Goal: Information Seeking & Learning: Learn about a topic

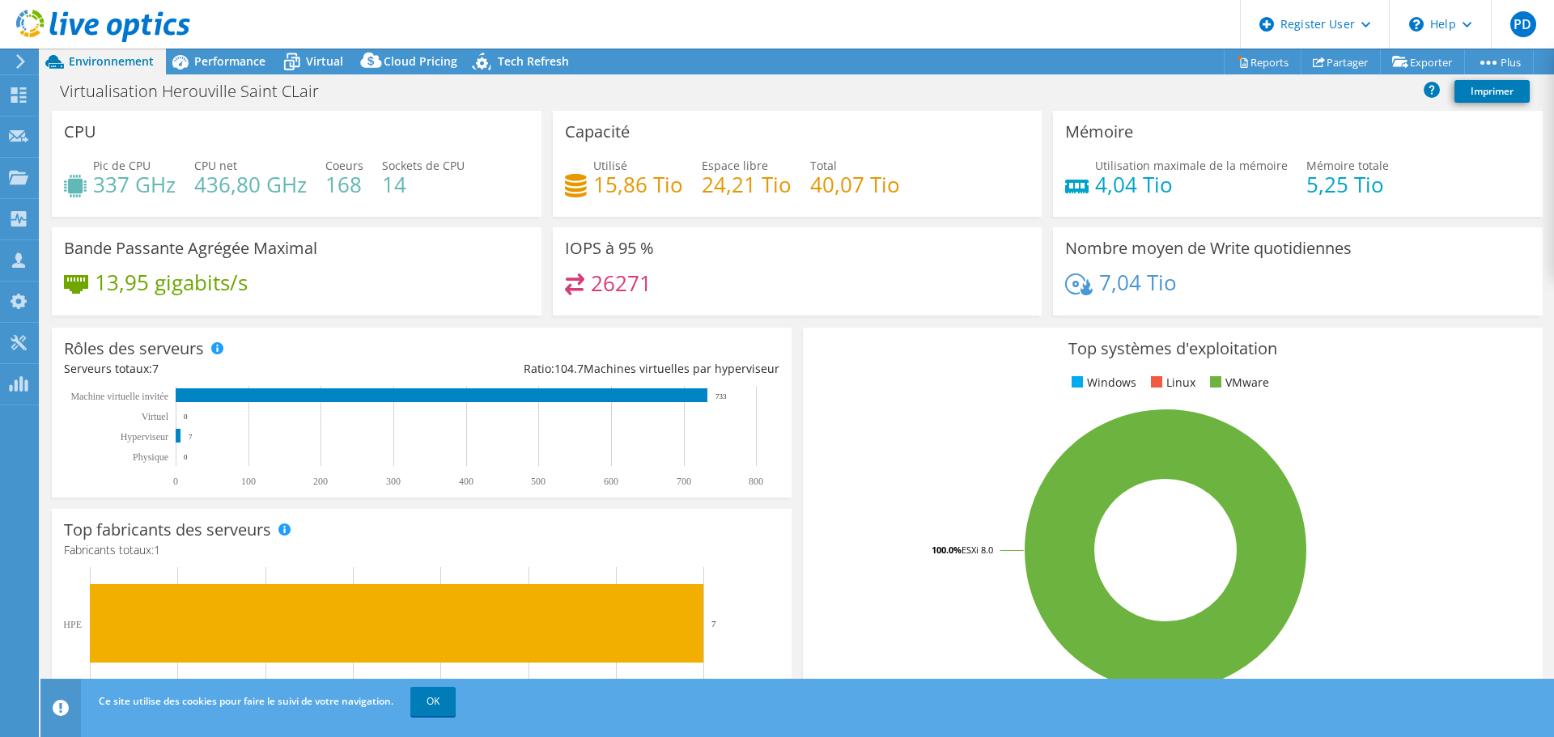
select select "USD"
click at [224, 62] on span "Performance" at bounding box center [229, 60] width 71 height 15
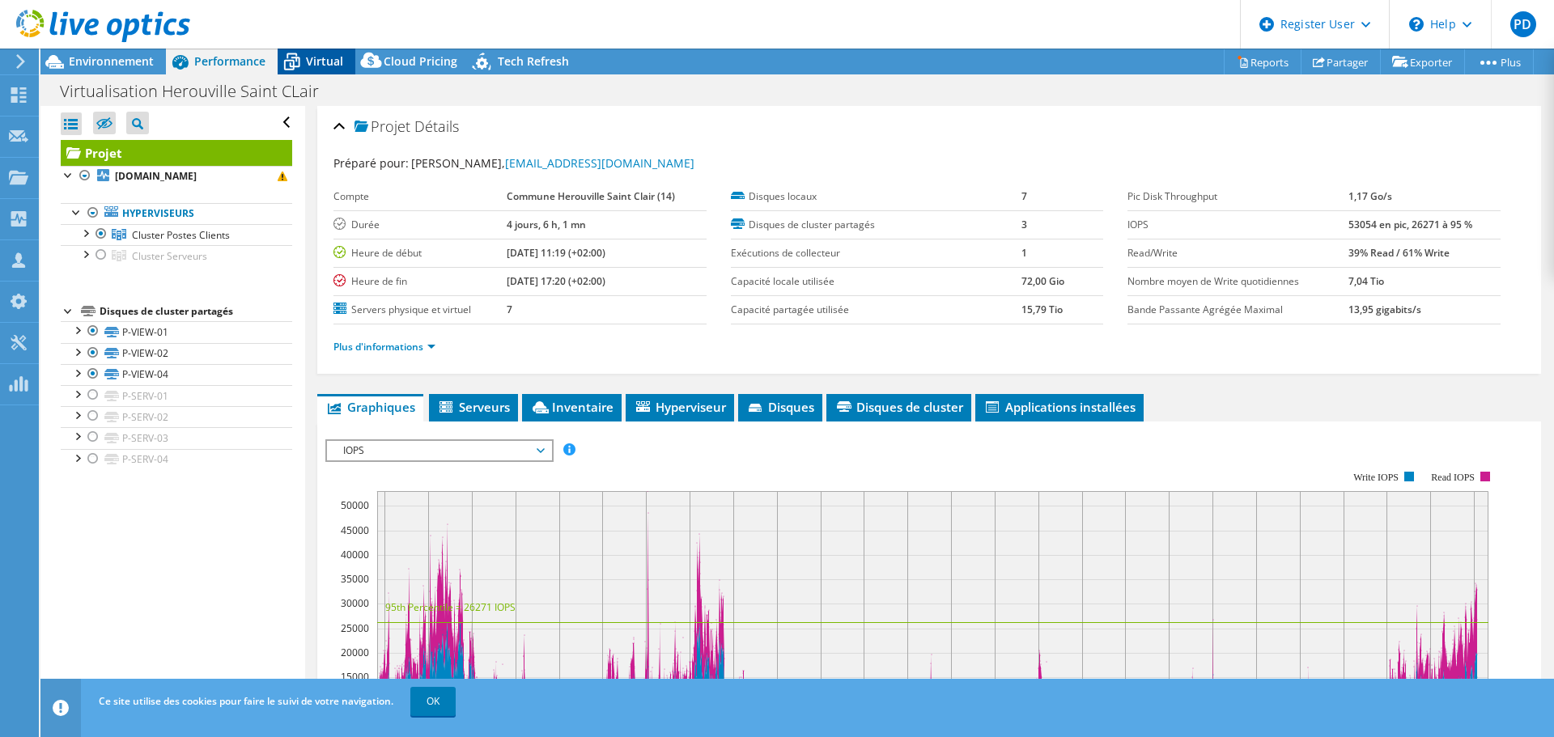
click at [310, 53] on div "Virtual" at bounding box center [317, 62] width 78 height 26
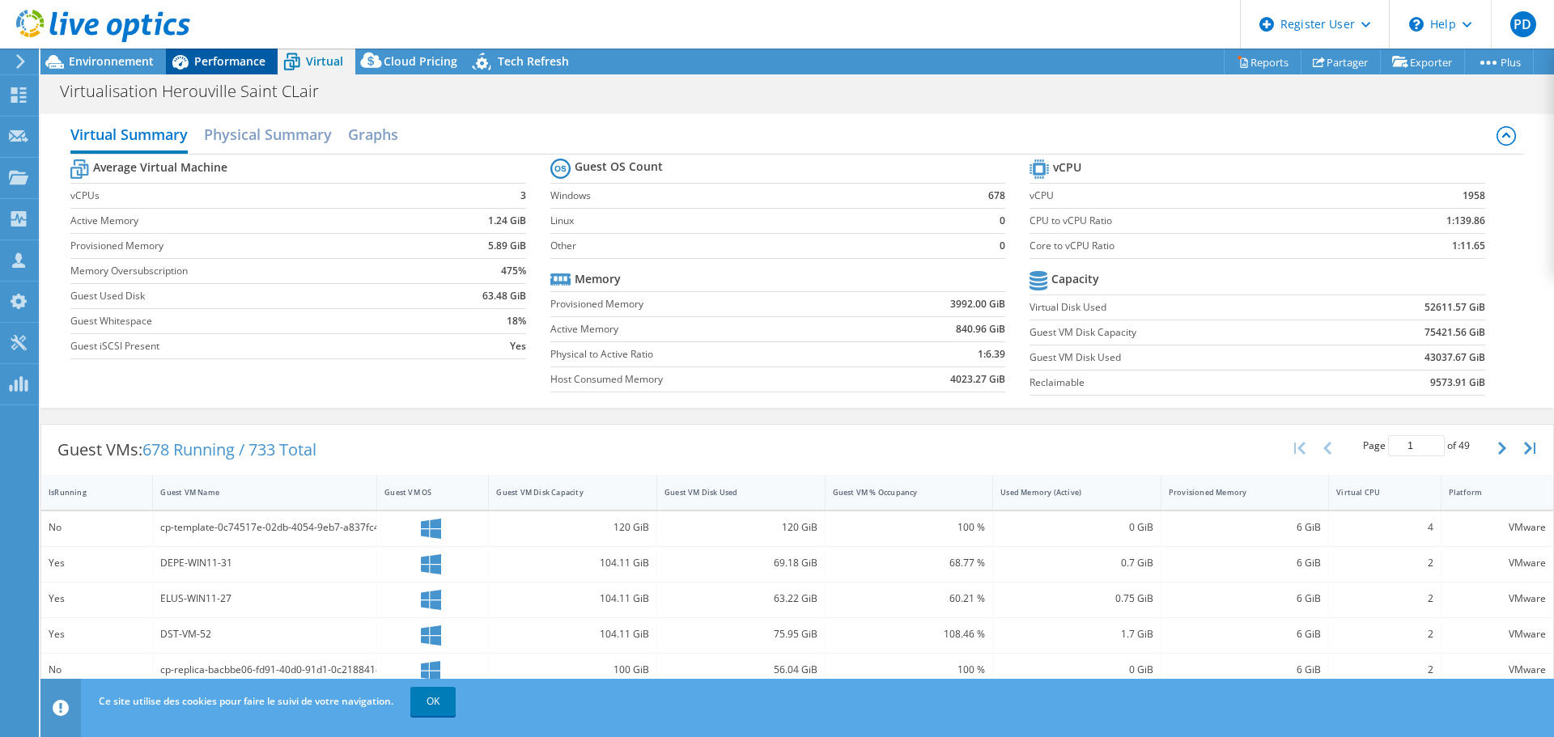
click at [238, 54] on span "Performance" at bounding box center [229, 60] width 71 height 15
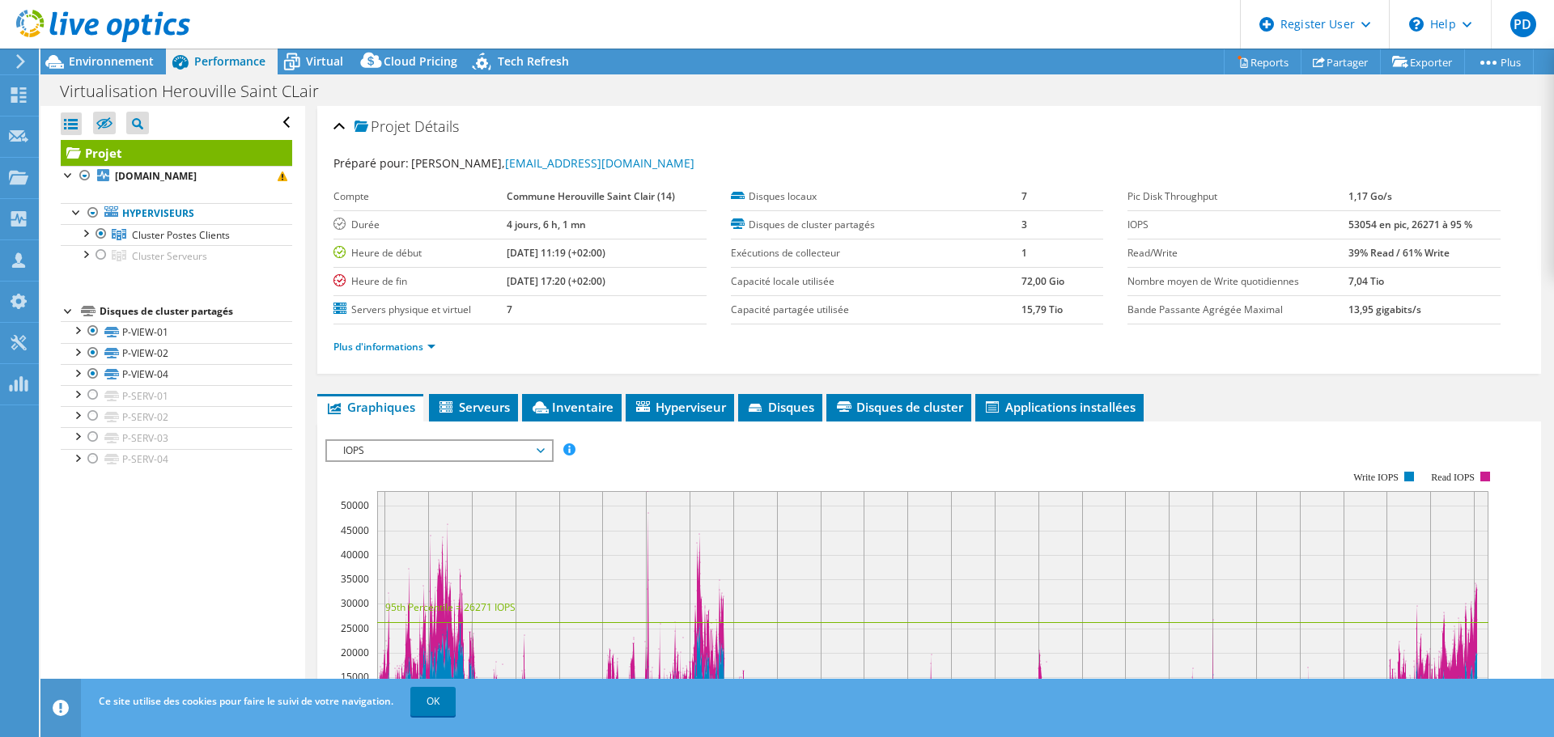
click at [459, 443] on span "IOPS" at bounding box center [439, 450] width 208 height 19
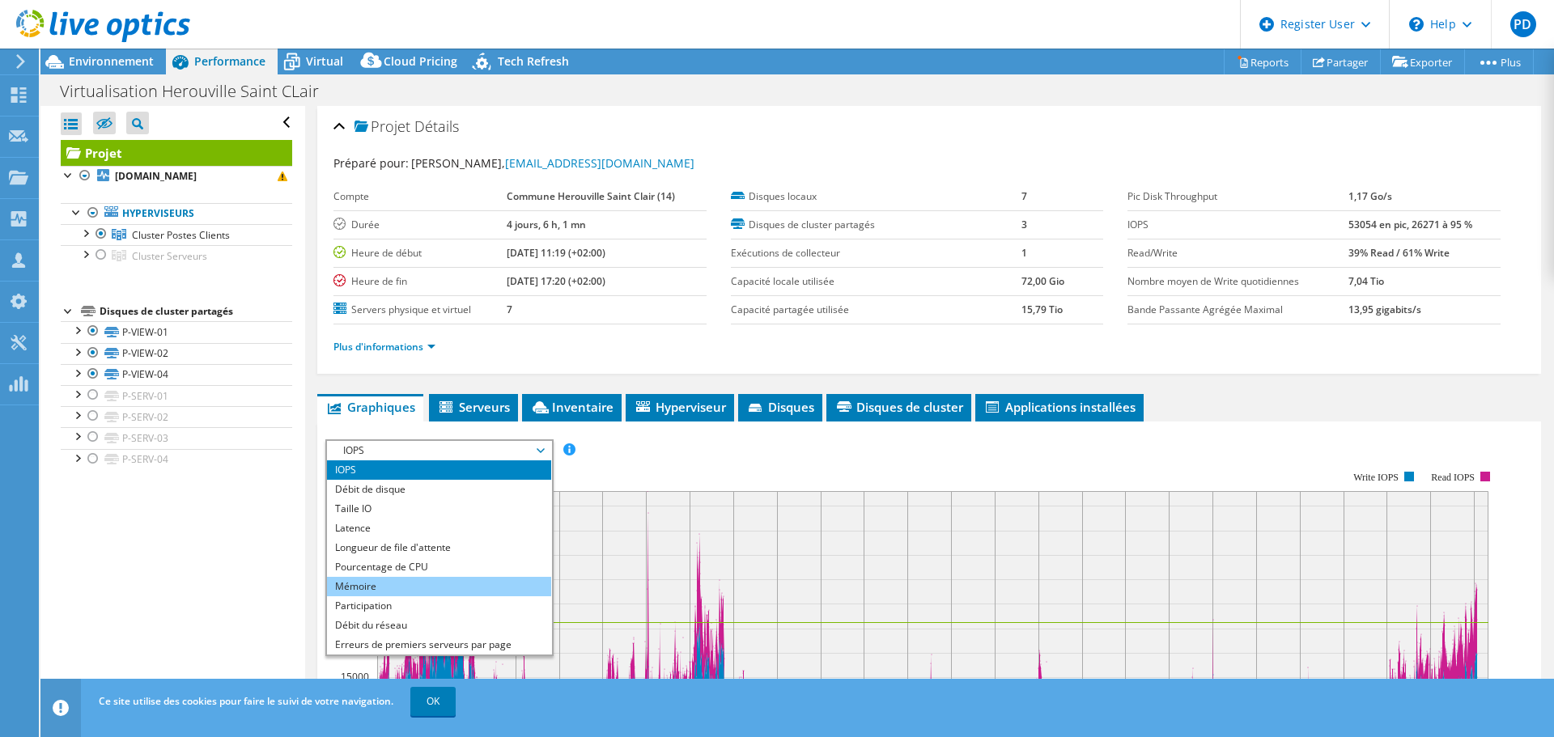
click at [443, 584] on li "Mémoire" at bounding box center [439, 586] width 224 height 19
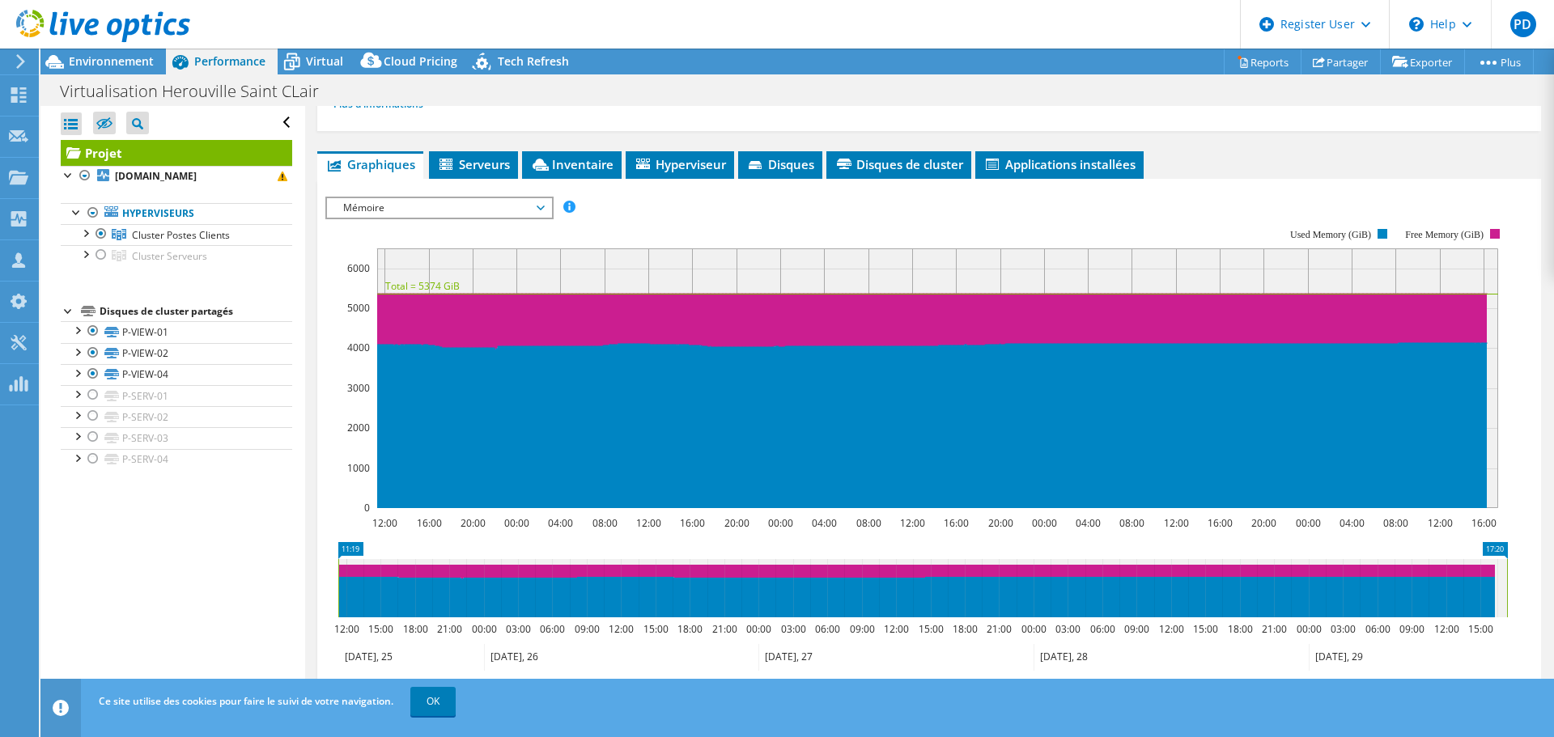
scroll to position [162, 0]
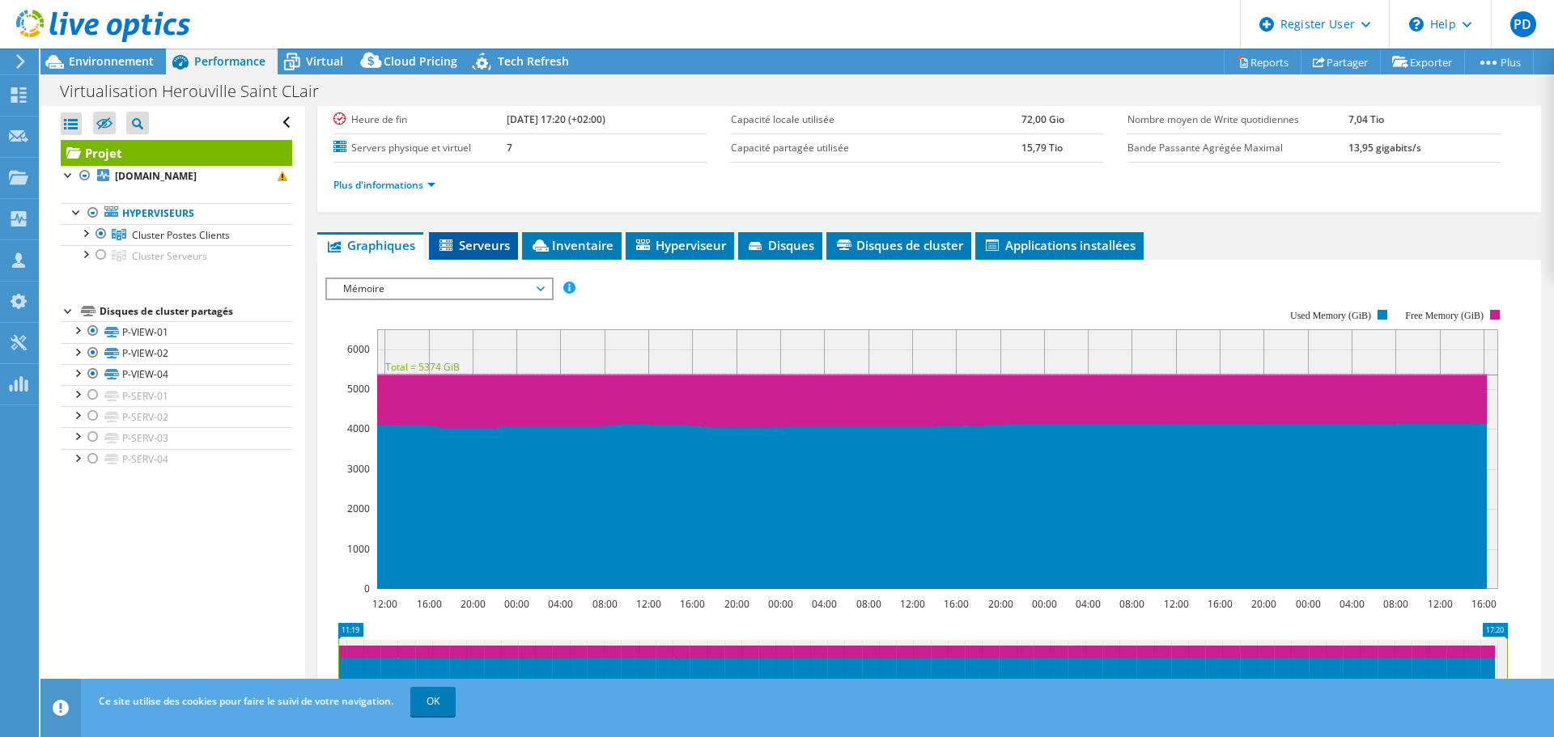
click at [494, 241] on span "Serveurs" at bounding box center [473, 245] width 73 height 16
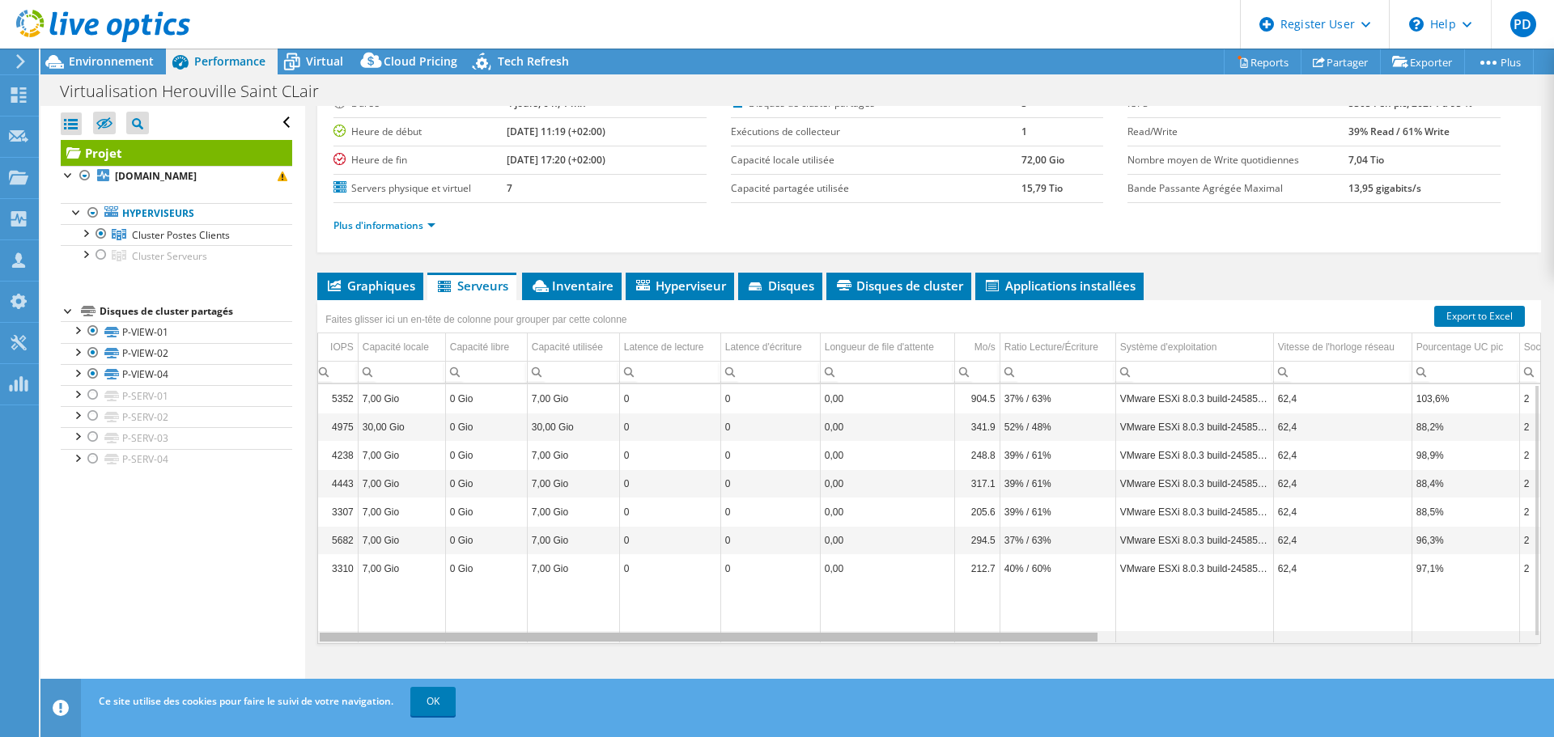
scroll to position [0, 0]
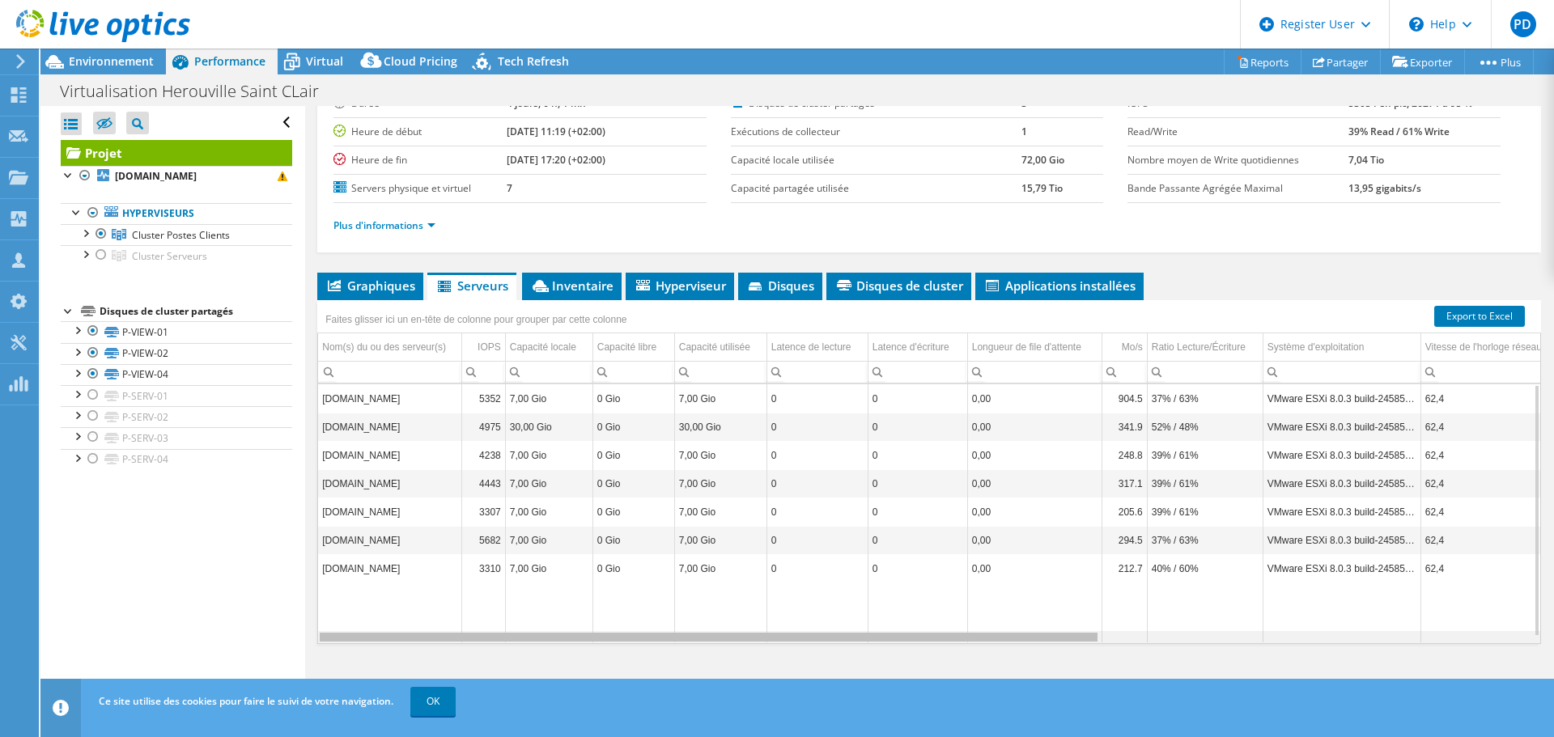
drag, startPoint x: 785, startPoint y: 641, endPoint x: 442, endPoint y: 596, distance: 346.0
click at [442, 596] on body "PD Utilisateur Dell [PERSON_NAME] [EMAIL_ADDRESS][PERSON_NAME][DOMAIN_NAME] Del…" at bounding box center [777, 368] width 1554 height 737
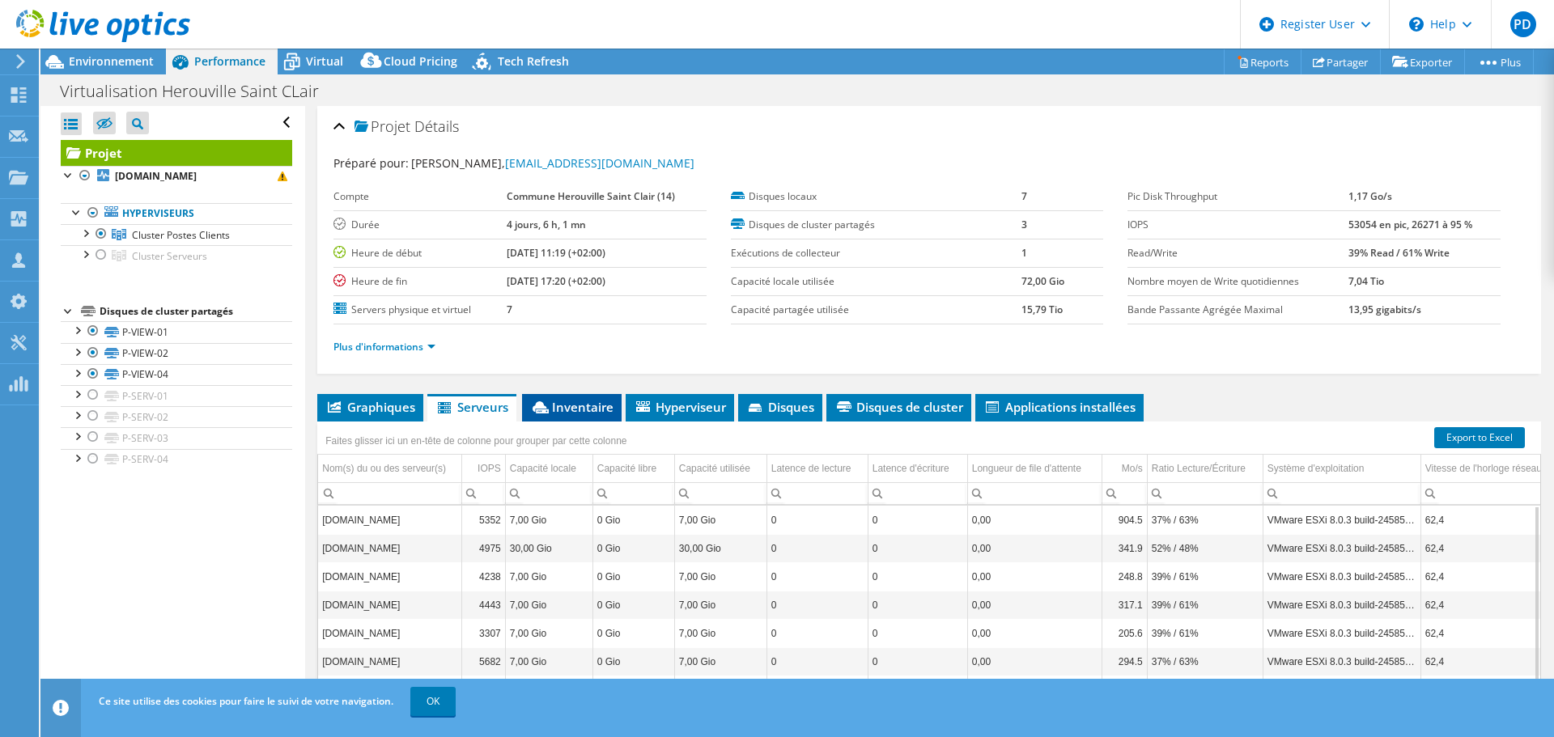
click at [579, 410] on span "Inventaire" at bounding box center [571, 407] width 83 height 16
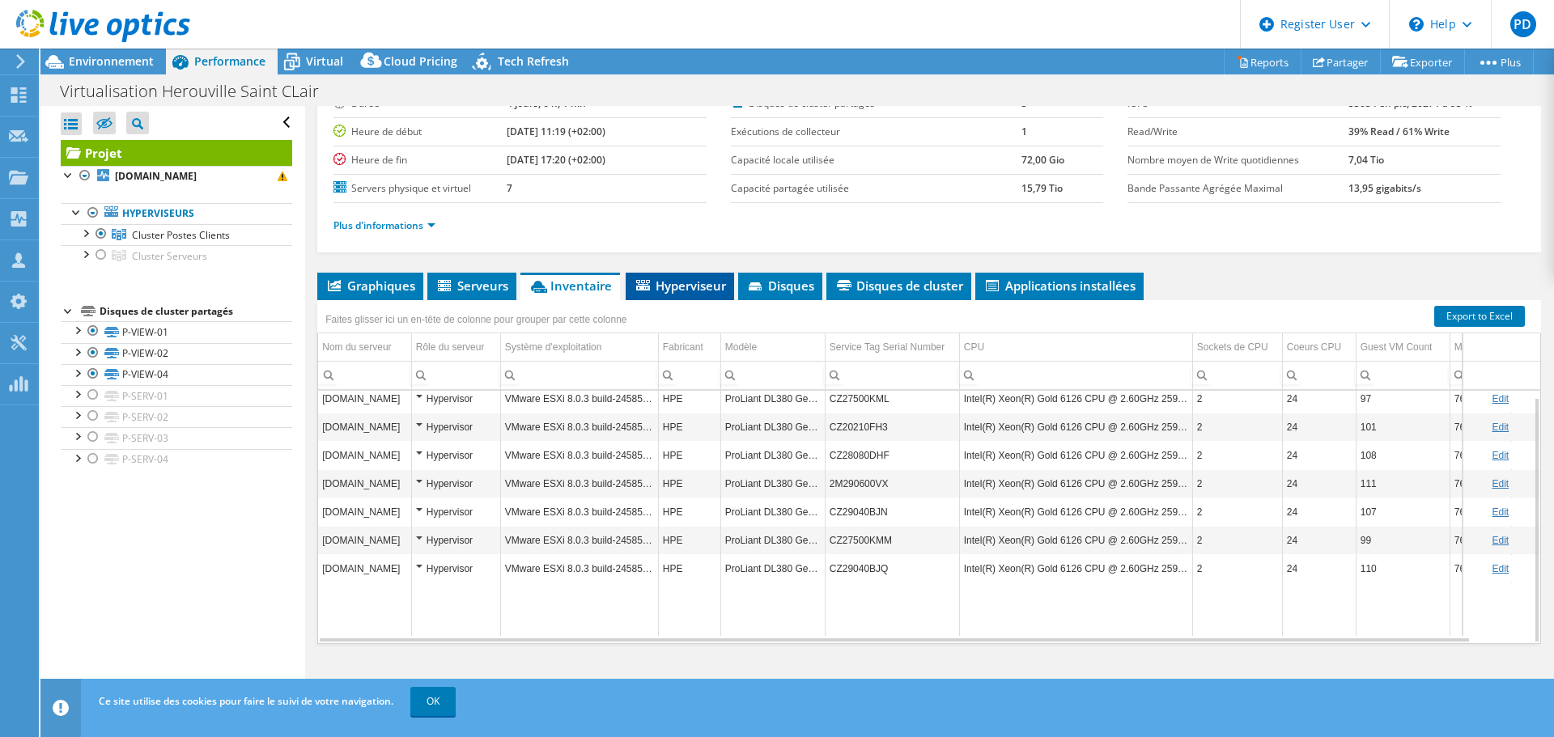
click at [669, 280] on span "Hyperviseur" at bounding box center [680, 286] width 92 height 16
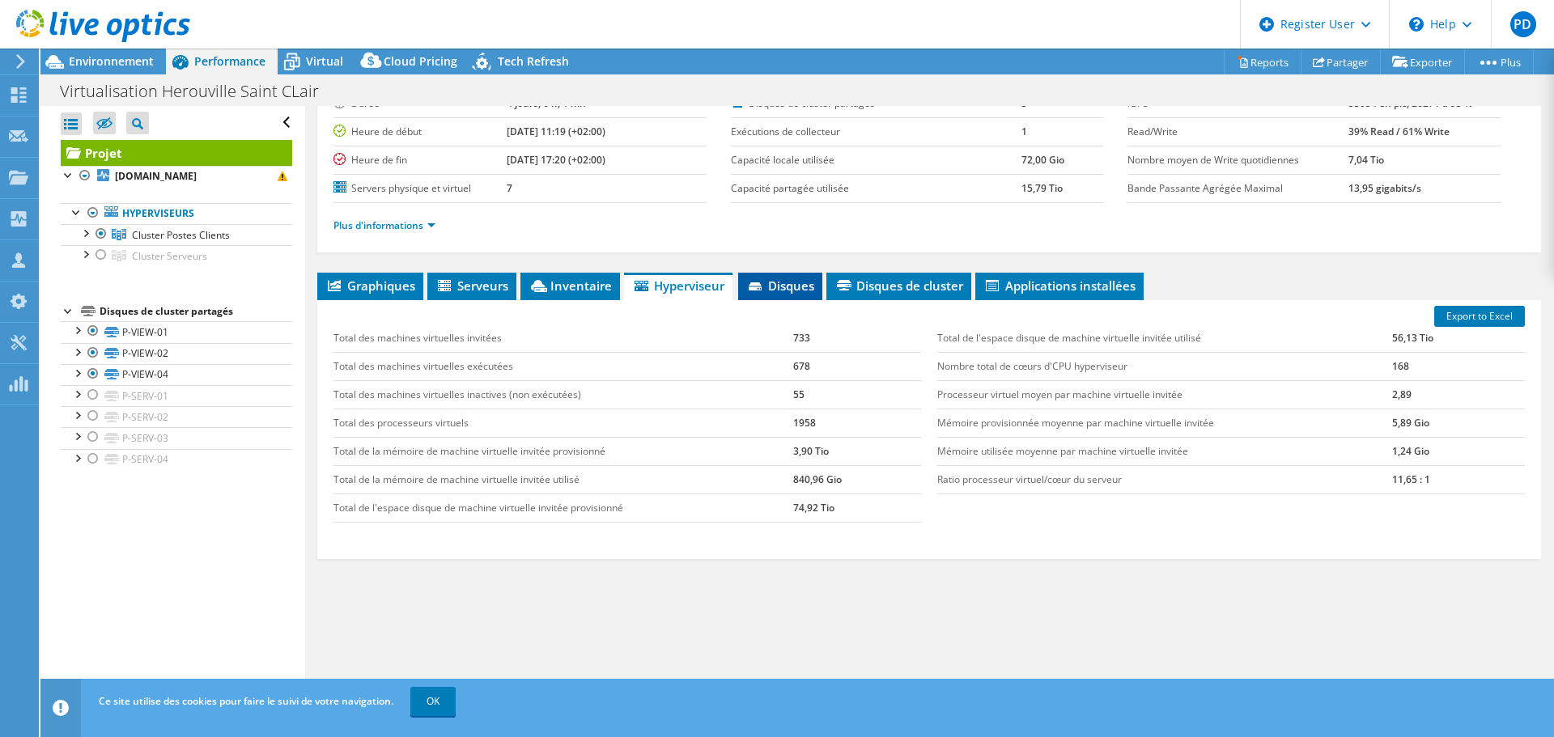
click at [765, 281] on span "Disques" at bounding box center [780, 286] width 68 height 16
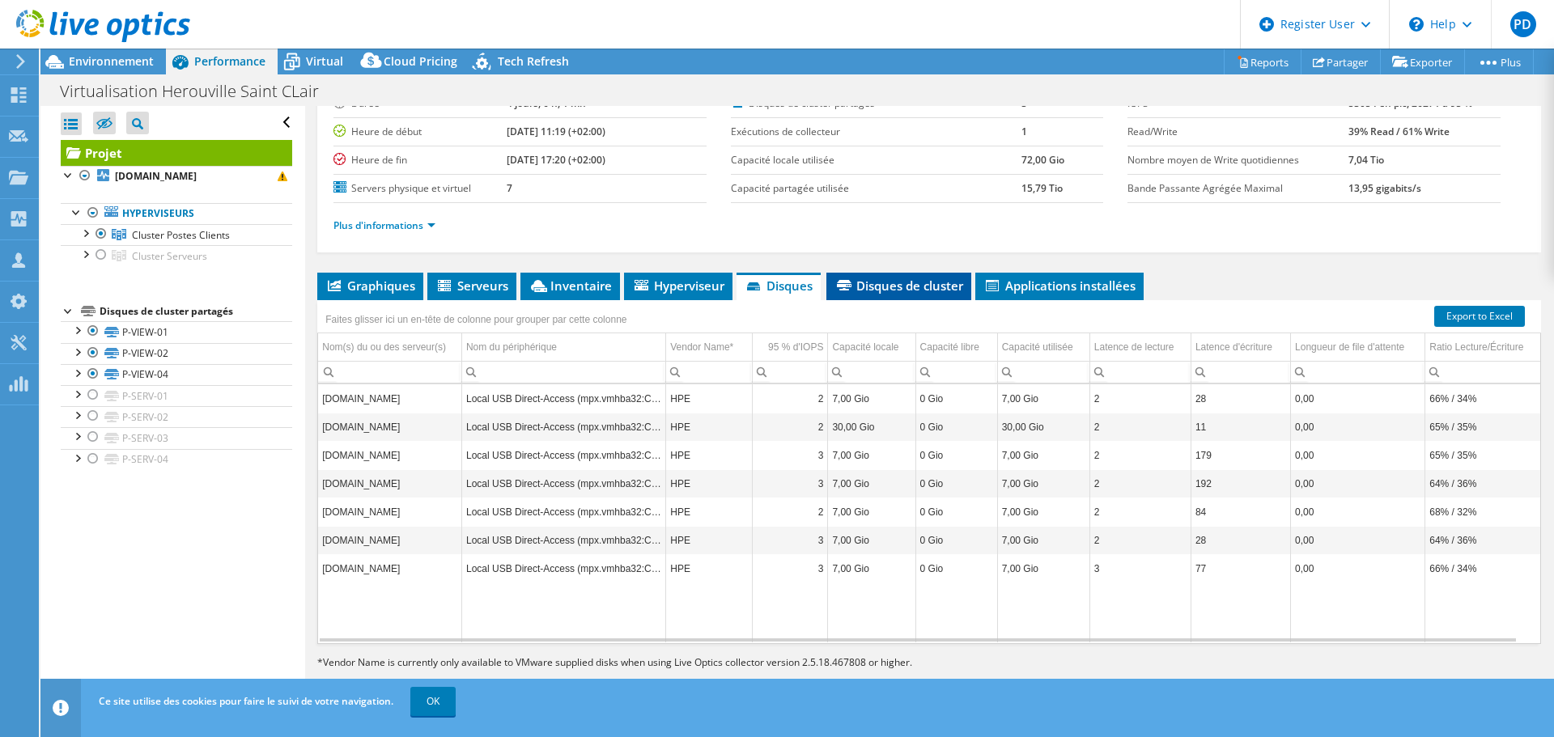
click at [877, 285] on span "Disques de cluster" at bounding box center [898, 286] width 129 height 16
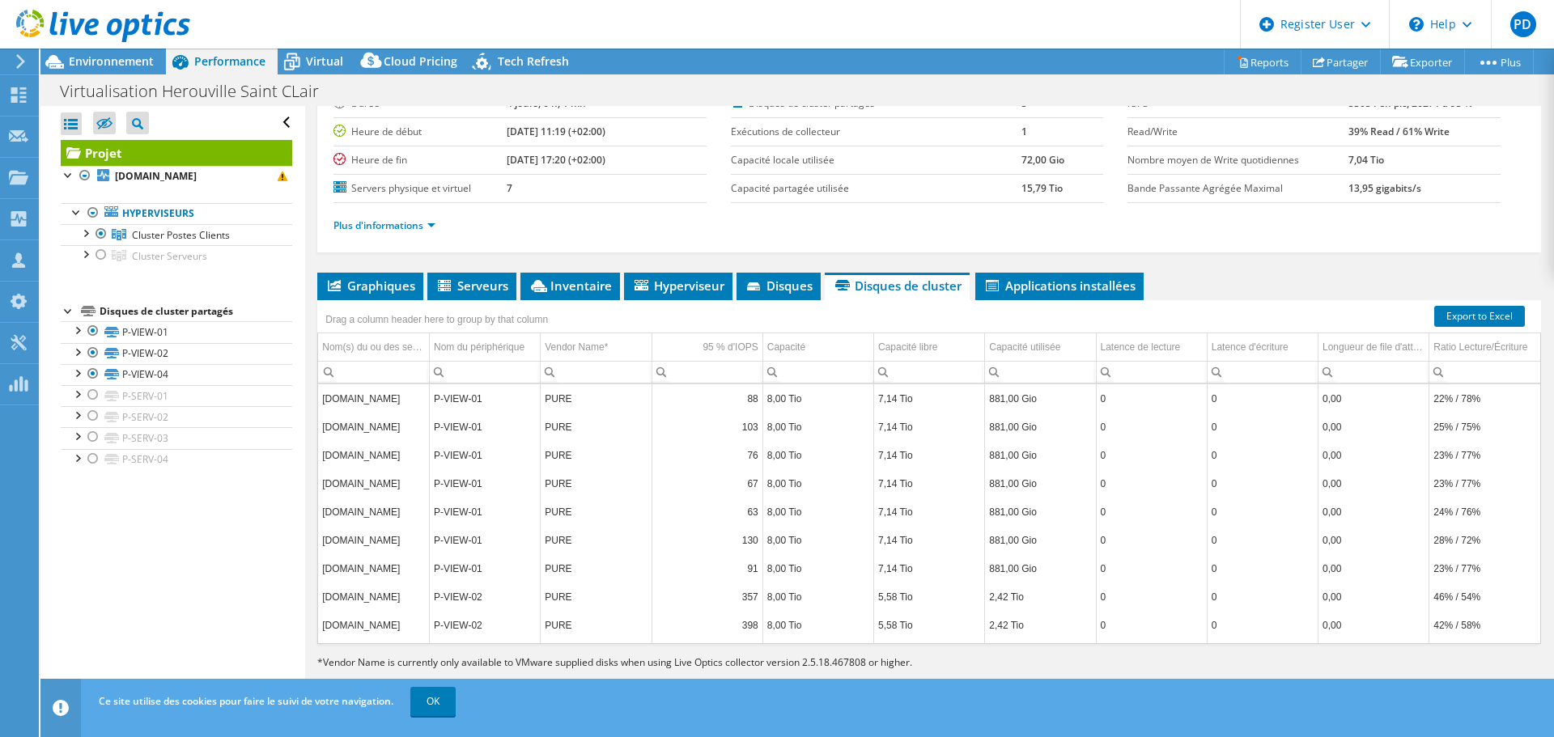
scroll to position [51, 0]
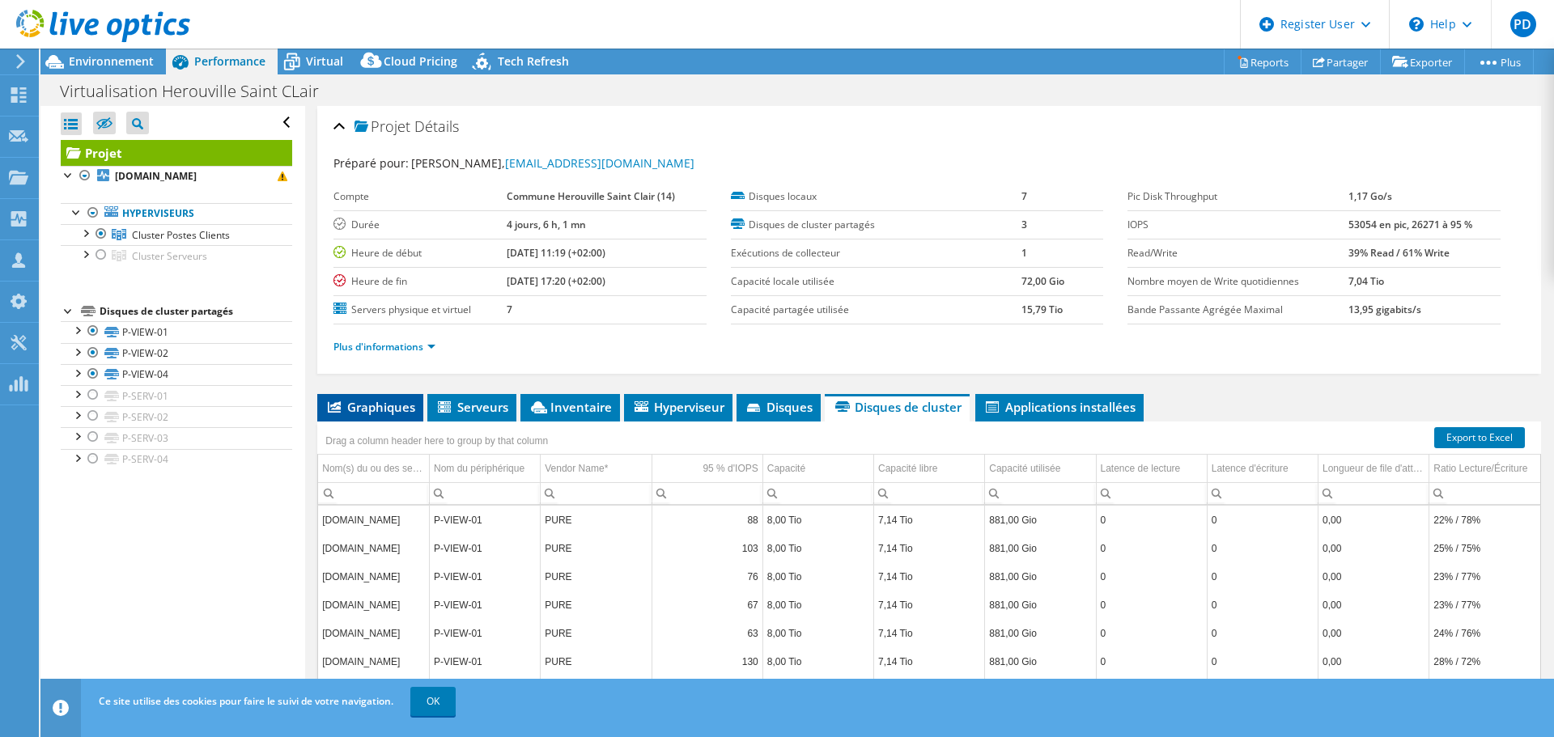
click at [346, 403] on span "Graphiques" at bounding box center [370, 407] width 90 height 16
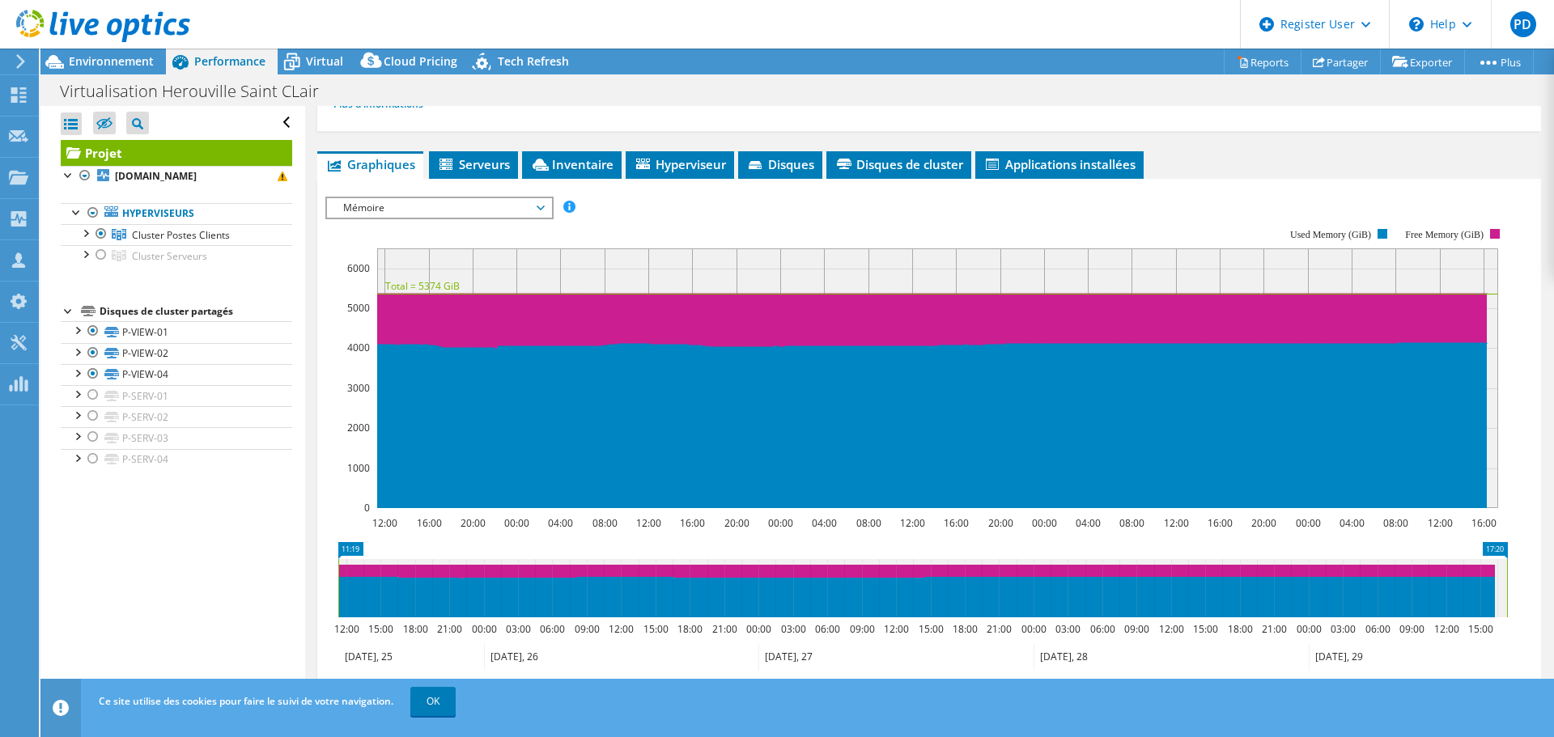
click at [499, 207] on span "Mémoire" at bounding box center [439, 207] width 208 height 19
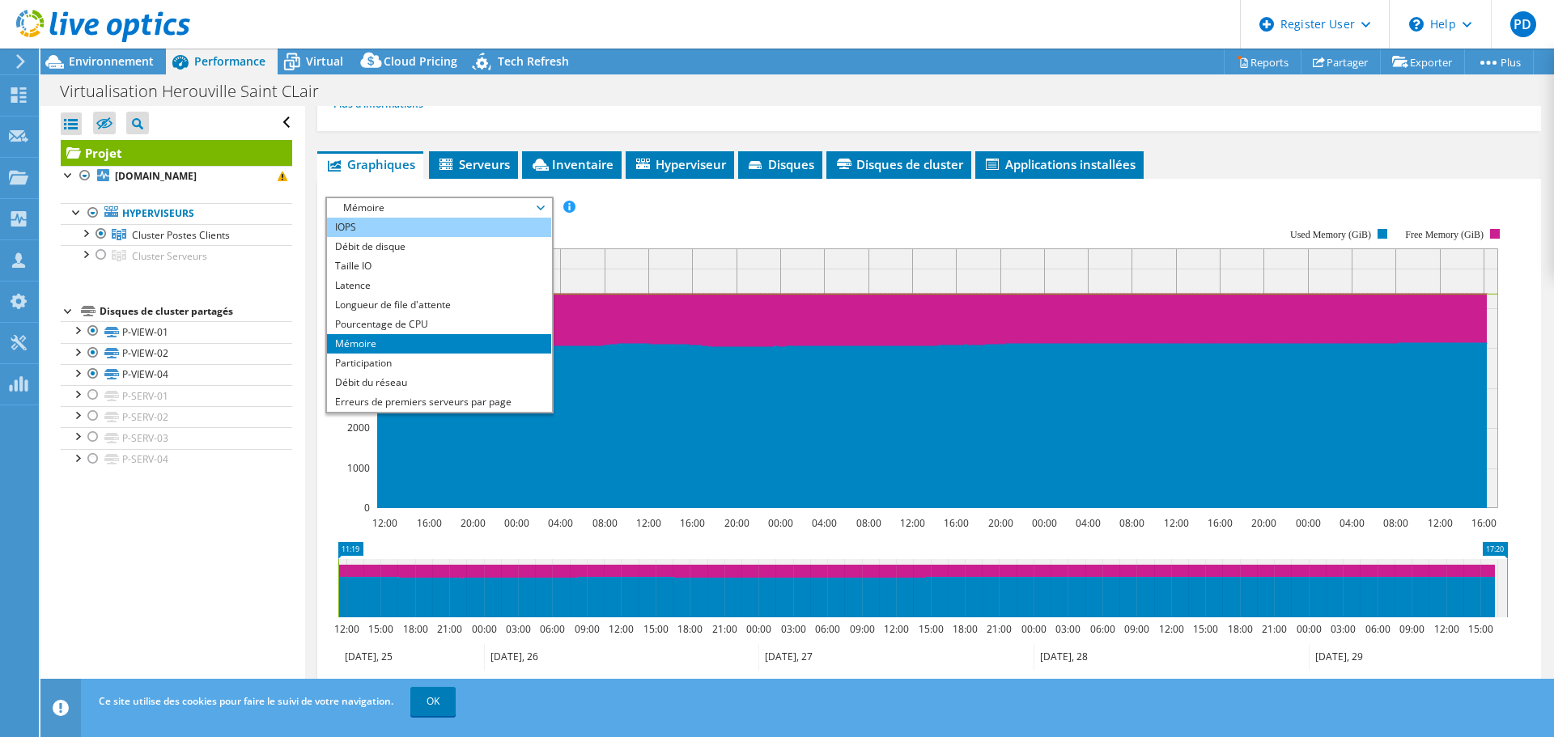
click at [399, 231] on li "IOPS" at bounding box center [439, 227] width 224 height 19
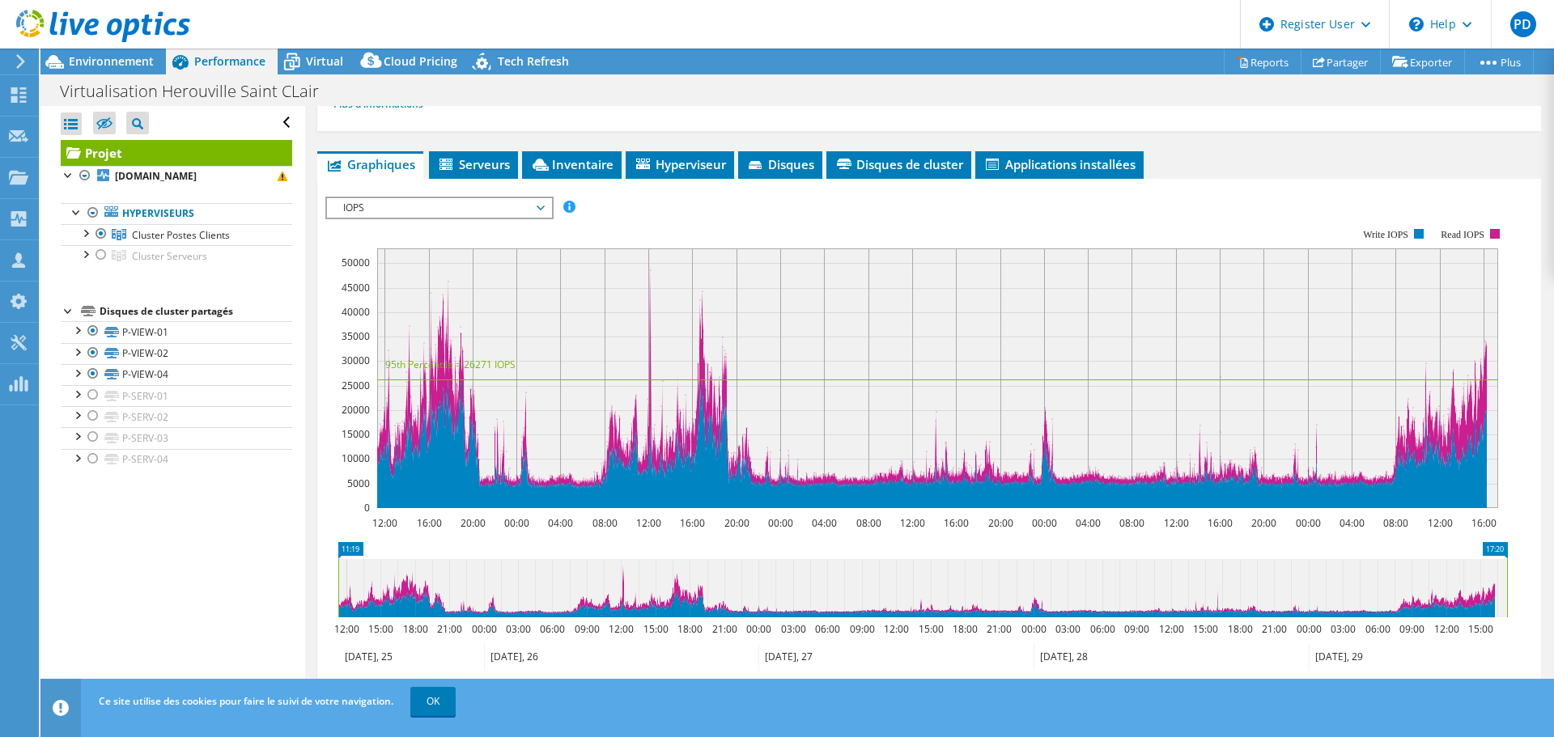
click at [520, 216] on span "IOPS" at bounding box center [439, 207] width 208 height 19
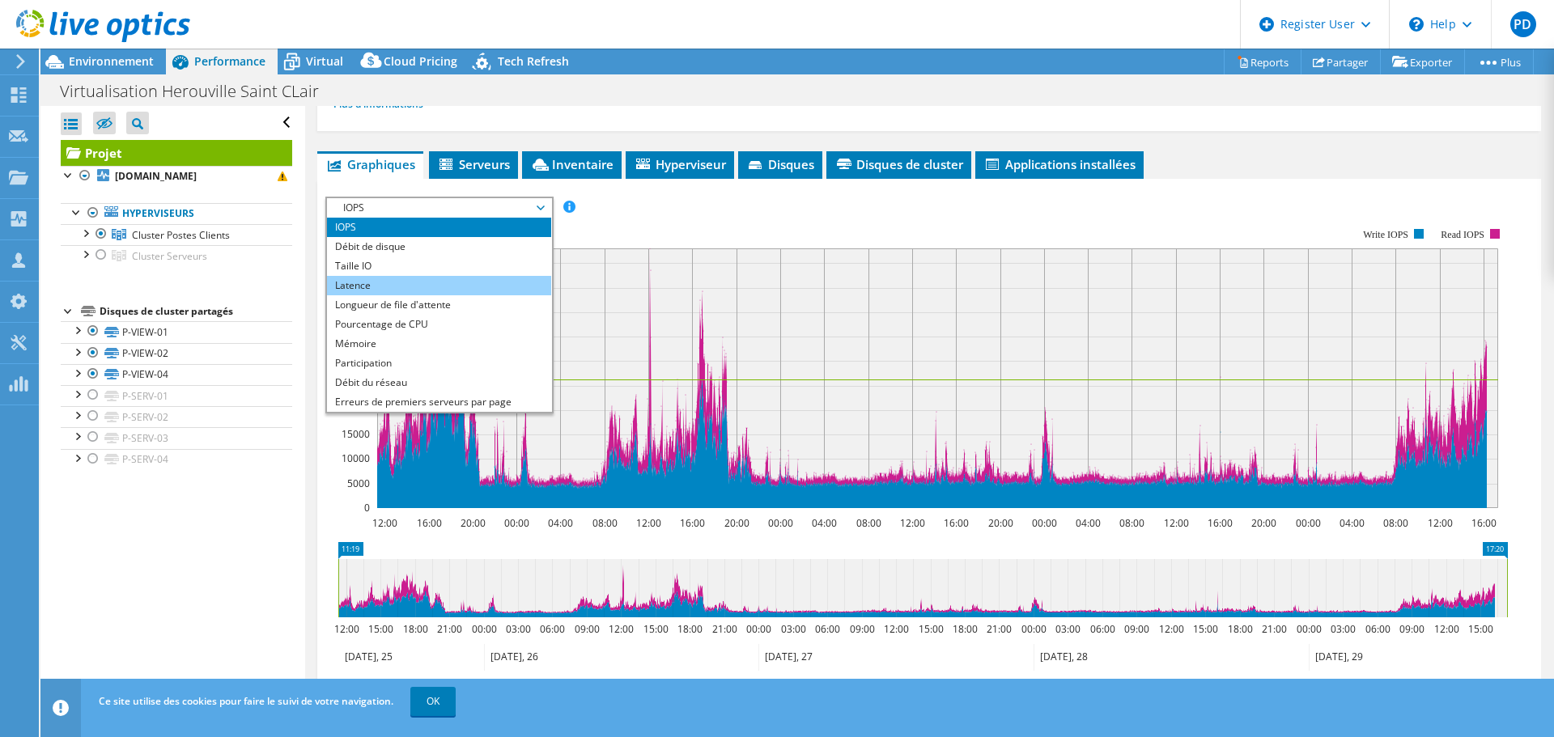
click at [473, 289] on li "Latence" at bounding box center [439, 285] width 224 height 19
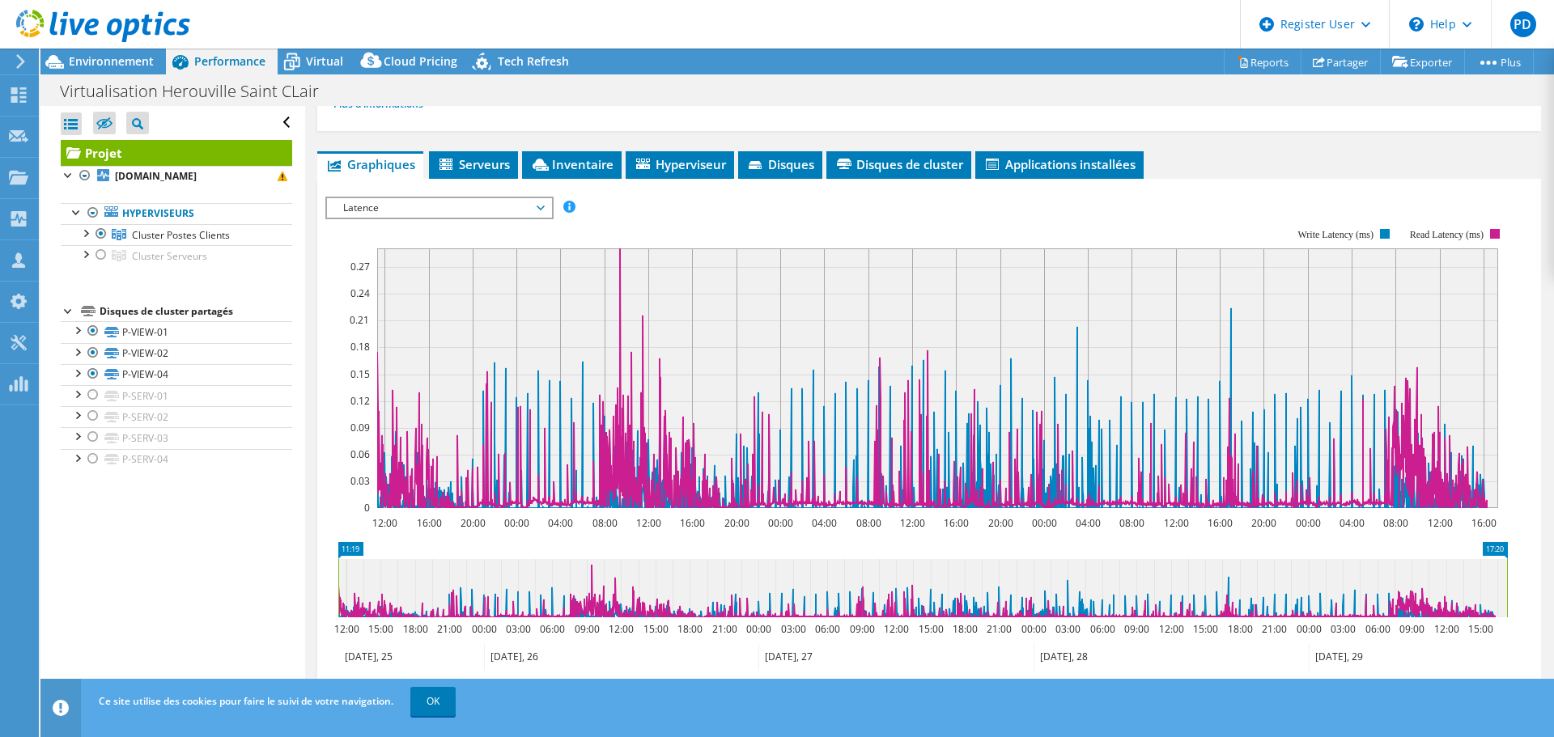
click at [515, 209] on span "Latence" at bounding box center [439, 207] width 208 height 19
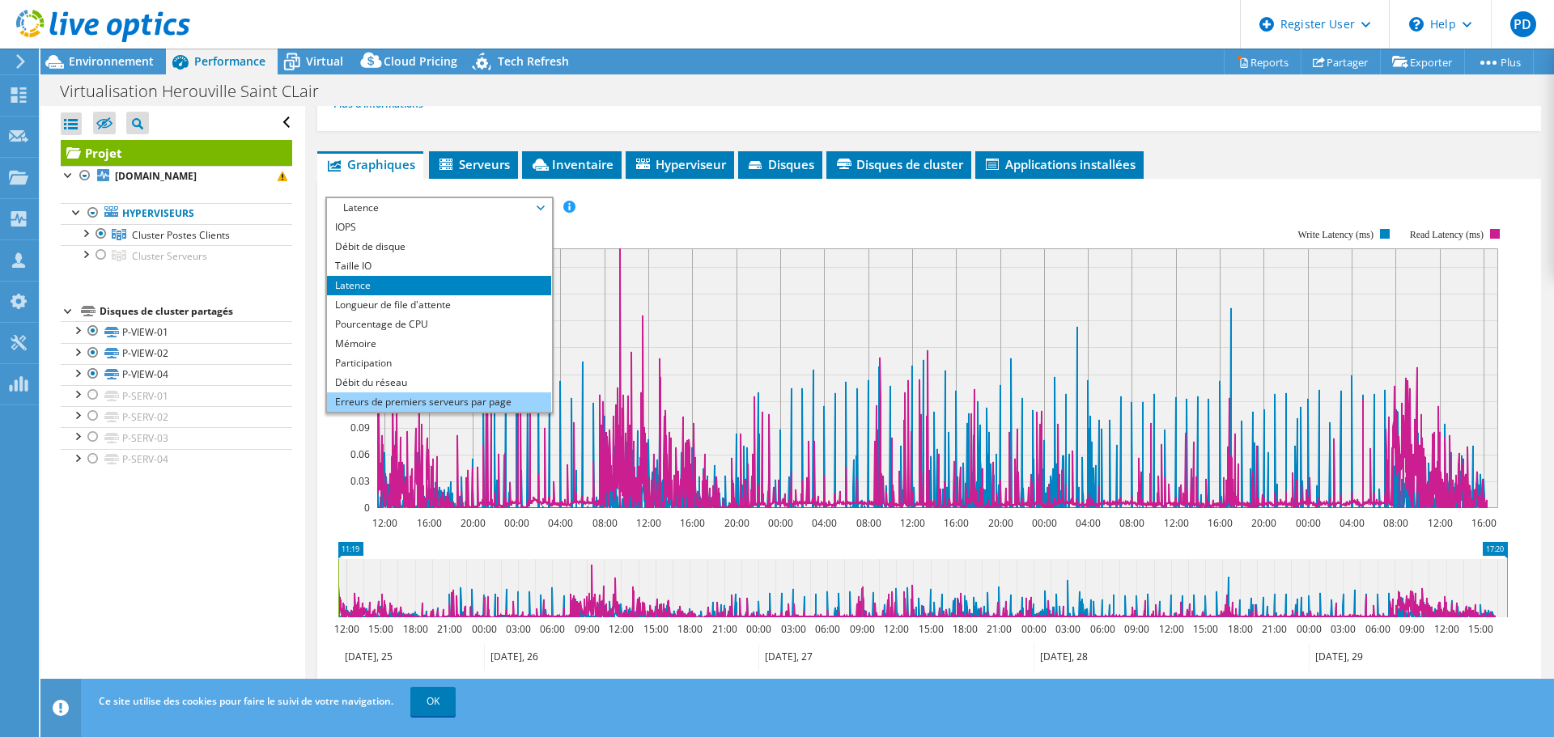
click at [478, 405] on li "Erreurs de premiers serveurs par page" at bounding box center [439, 402] width 224 height 19
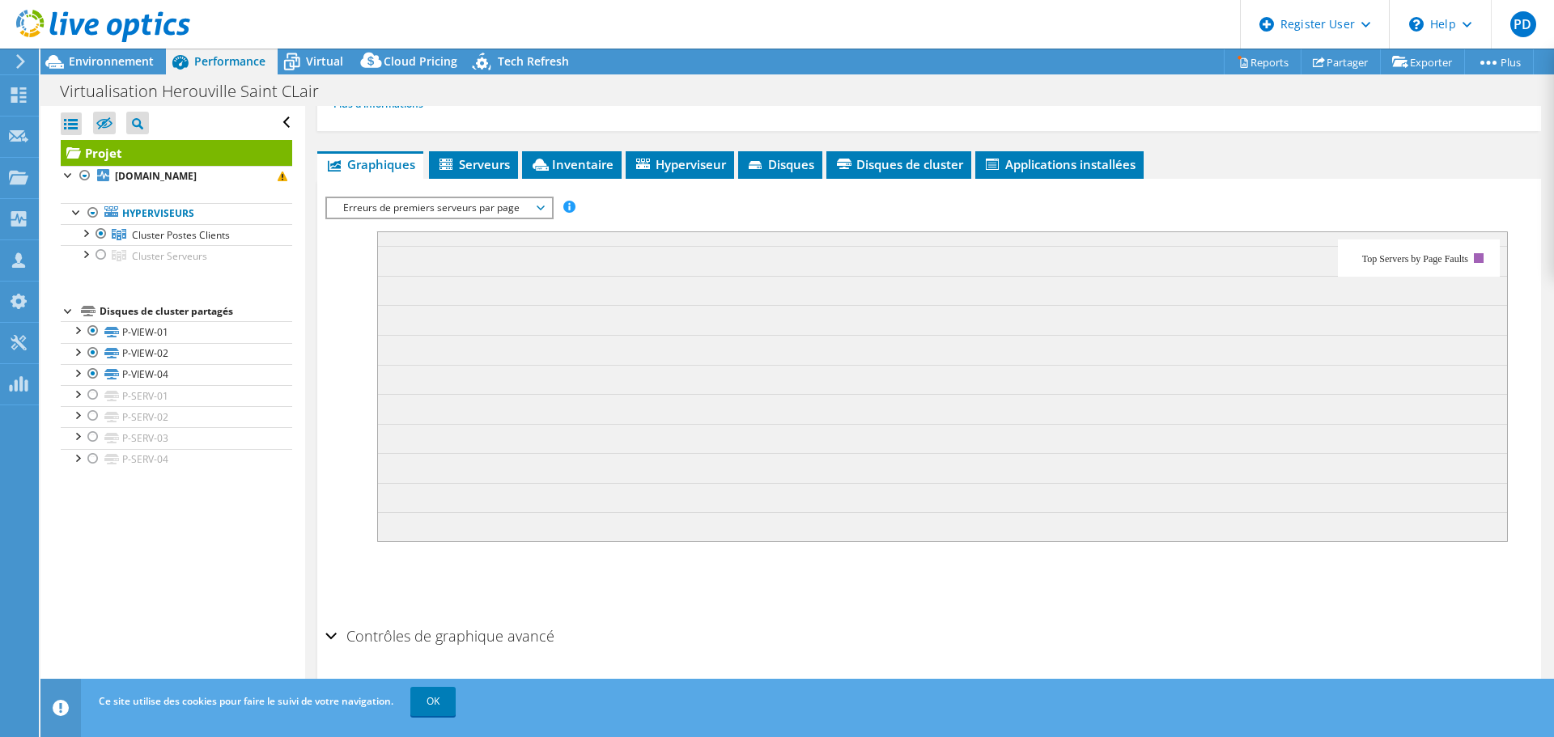
click at [511, 202] on span "Erreurs de premiers serveurs par page" at bounding box center [439, 207] width 208 height 19
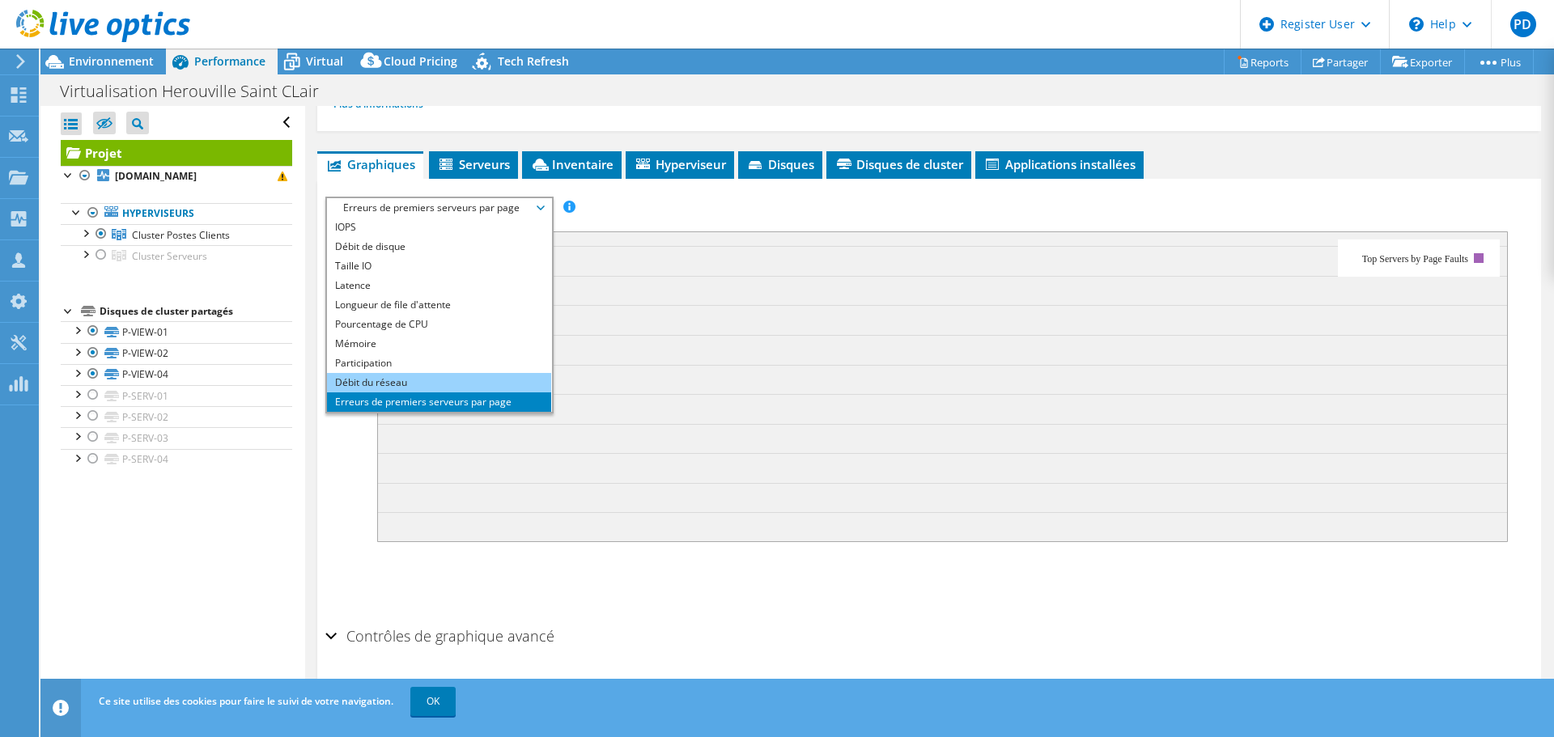
click at [453, 377] on li "Débit du réseau" at bounding box center [439, 382] width 224 height 19
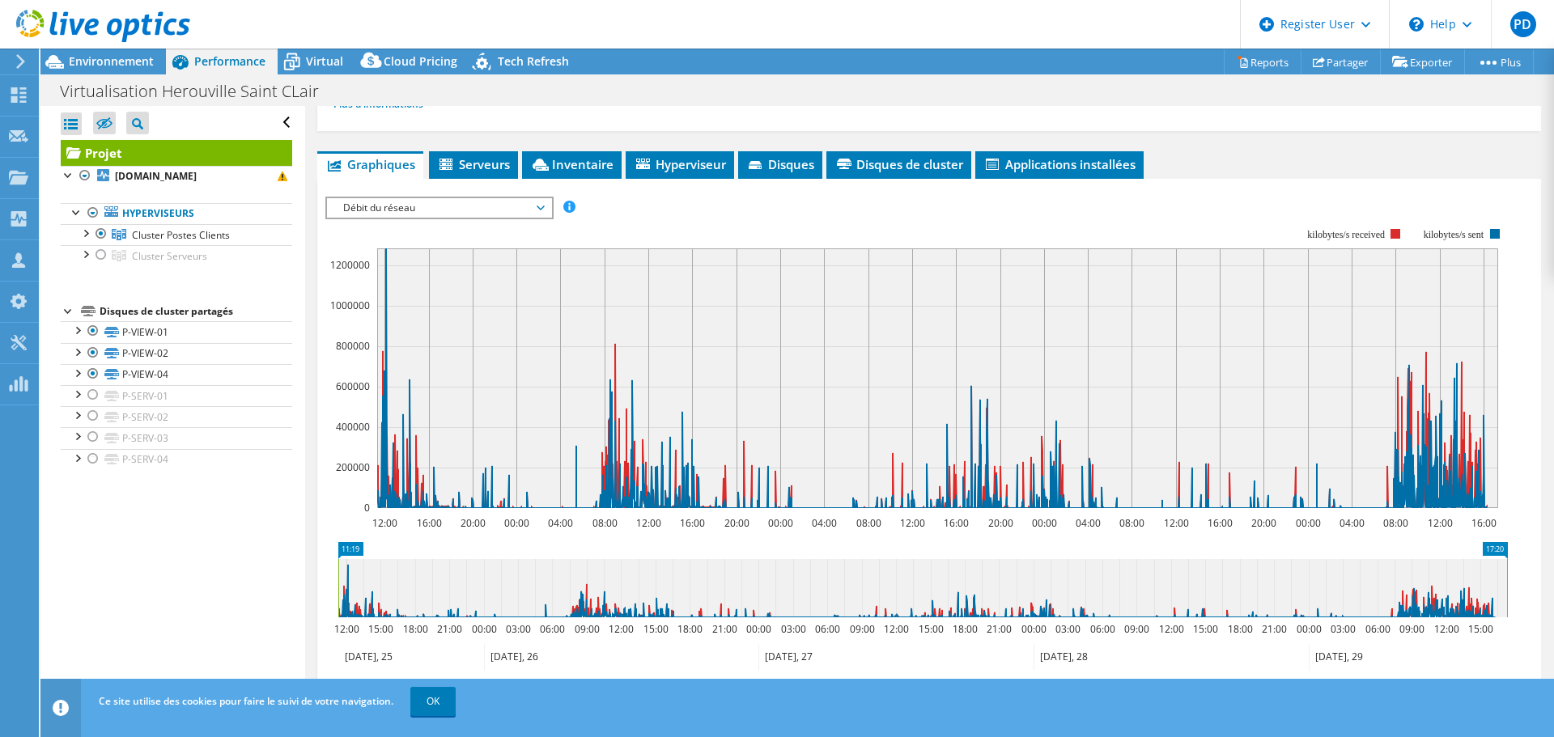
click at [519, 205] on span "Débit du réseau" at bounding box center [439, 207] width 208 height 19
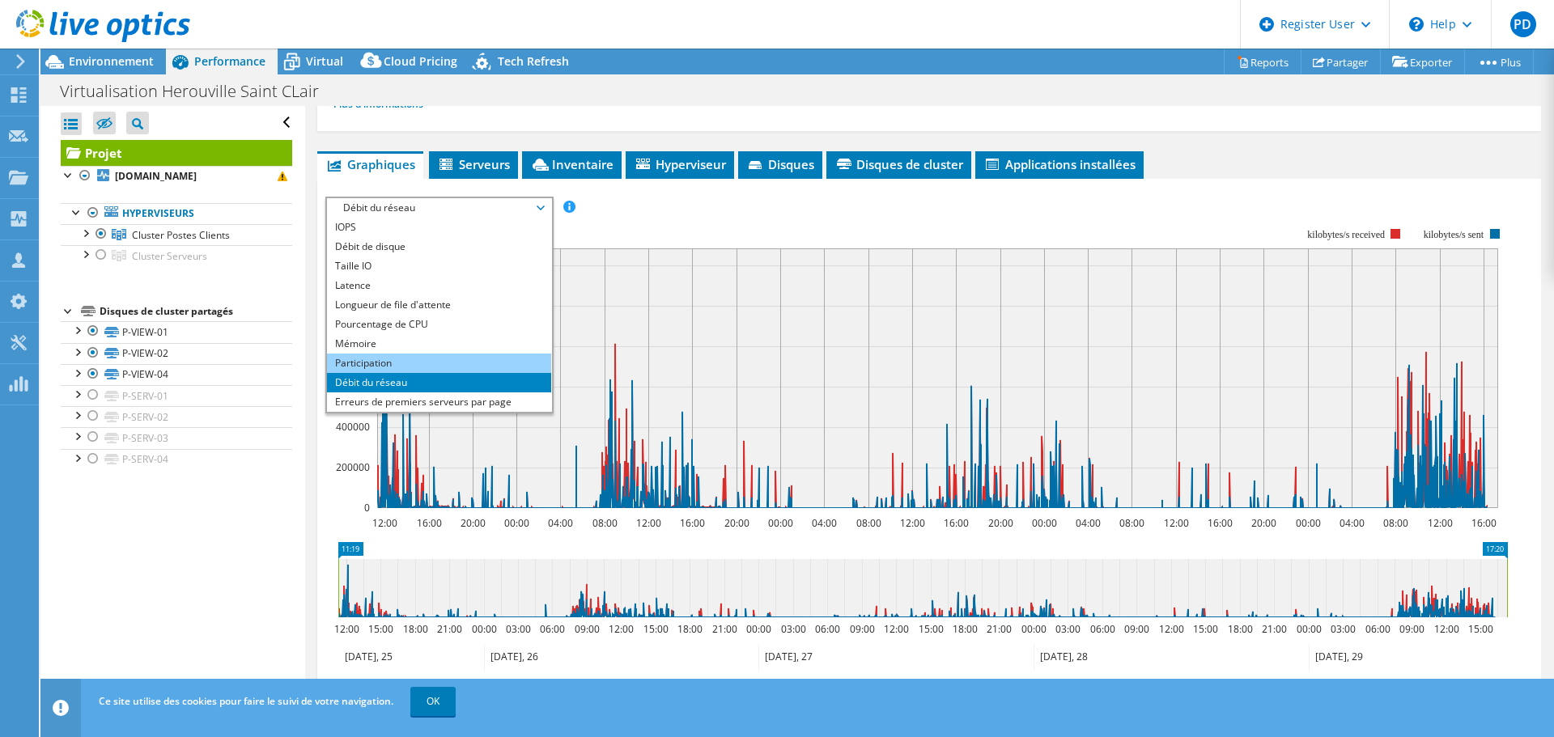
click at [462, 361] on li "Participation" at bounding box center [439, 363] width 224 height 19
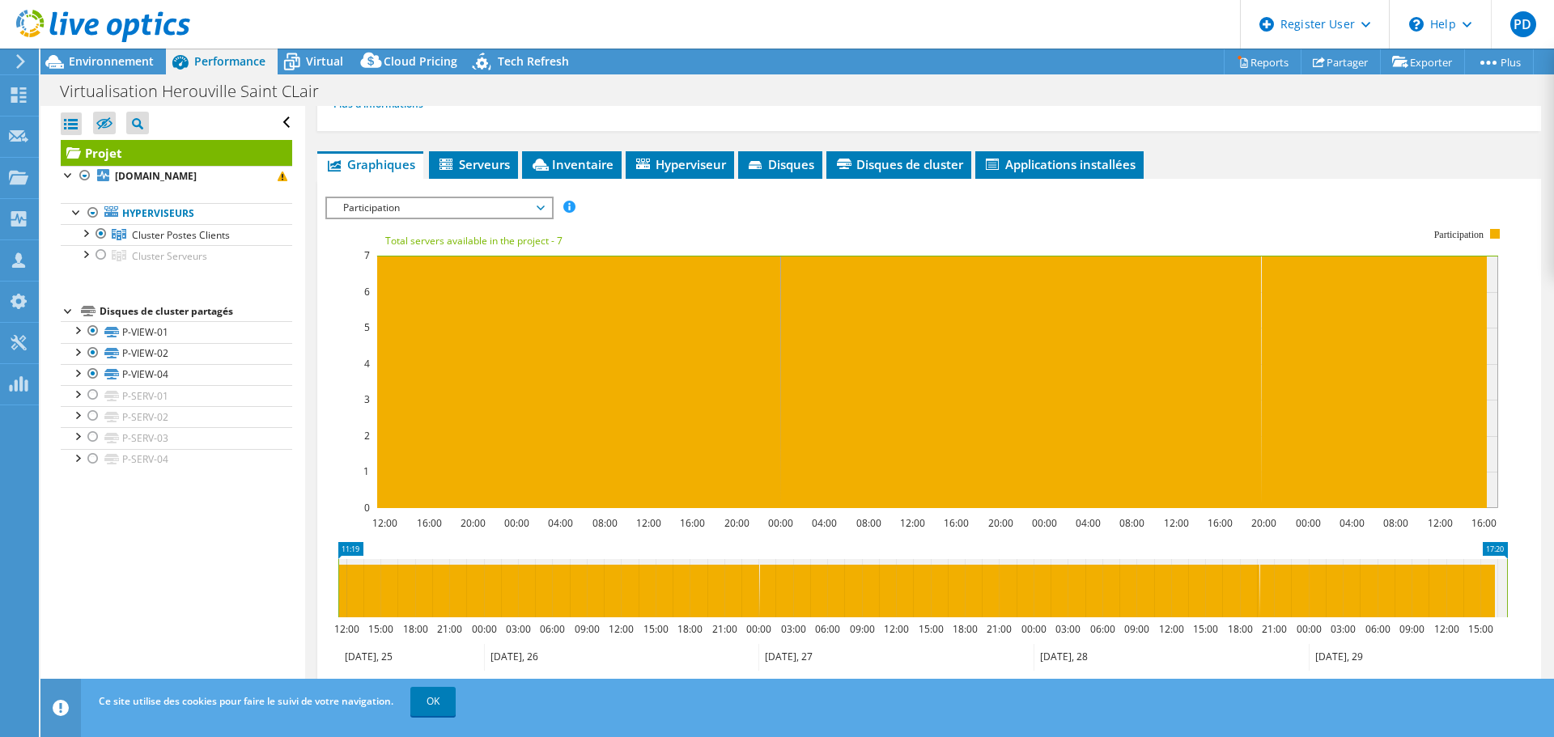
click at [498, 204] on span "Participation" at bounding box center [439, 207] width 208 height 19
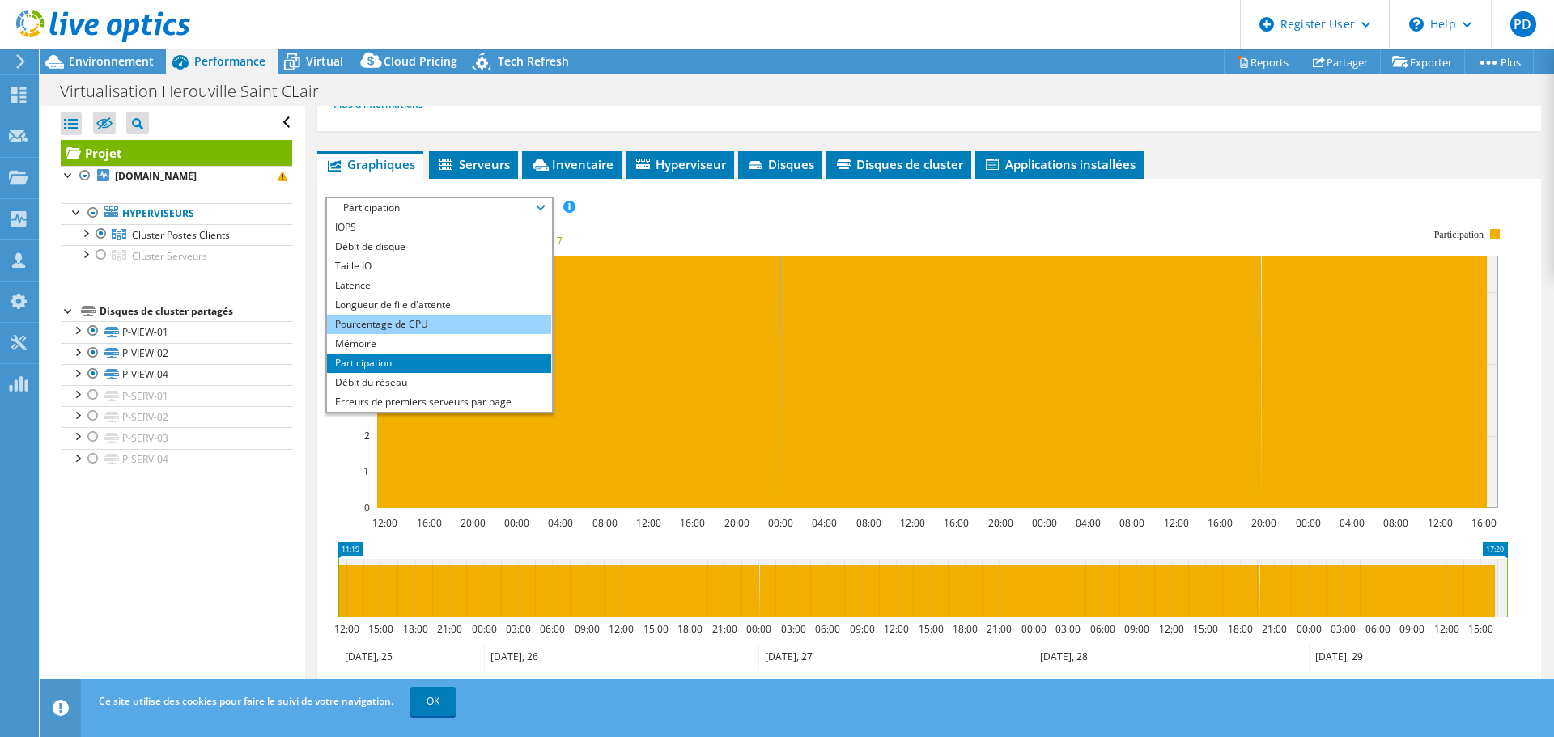
click at [452, 322] on li "Pourcentage de CPU" at bounding box center [439, 324] width 224 height 19
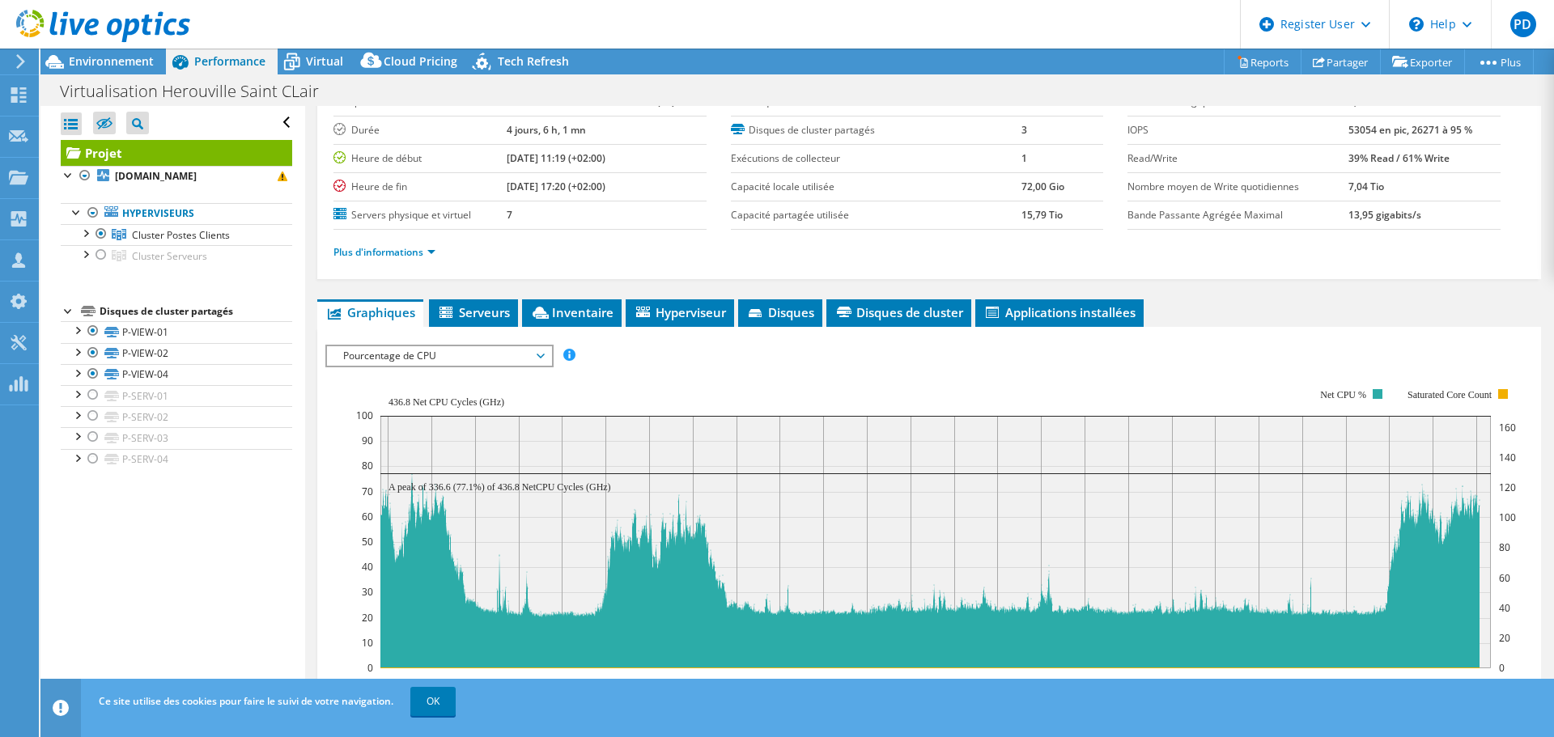
scroll to position [81, 0]
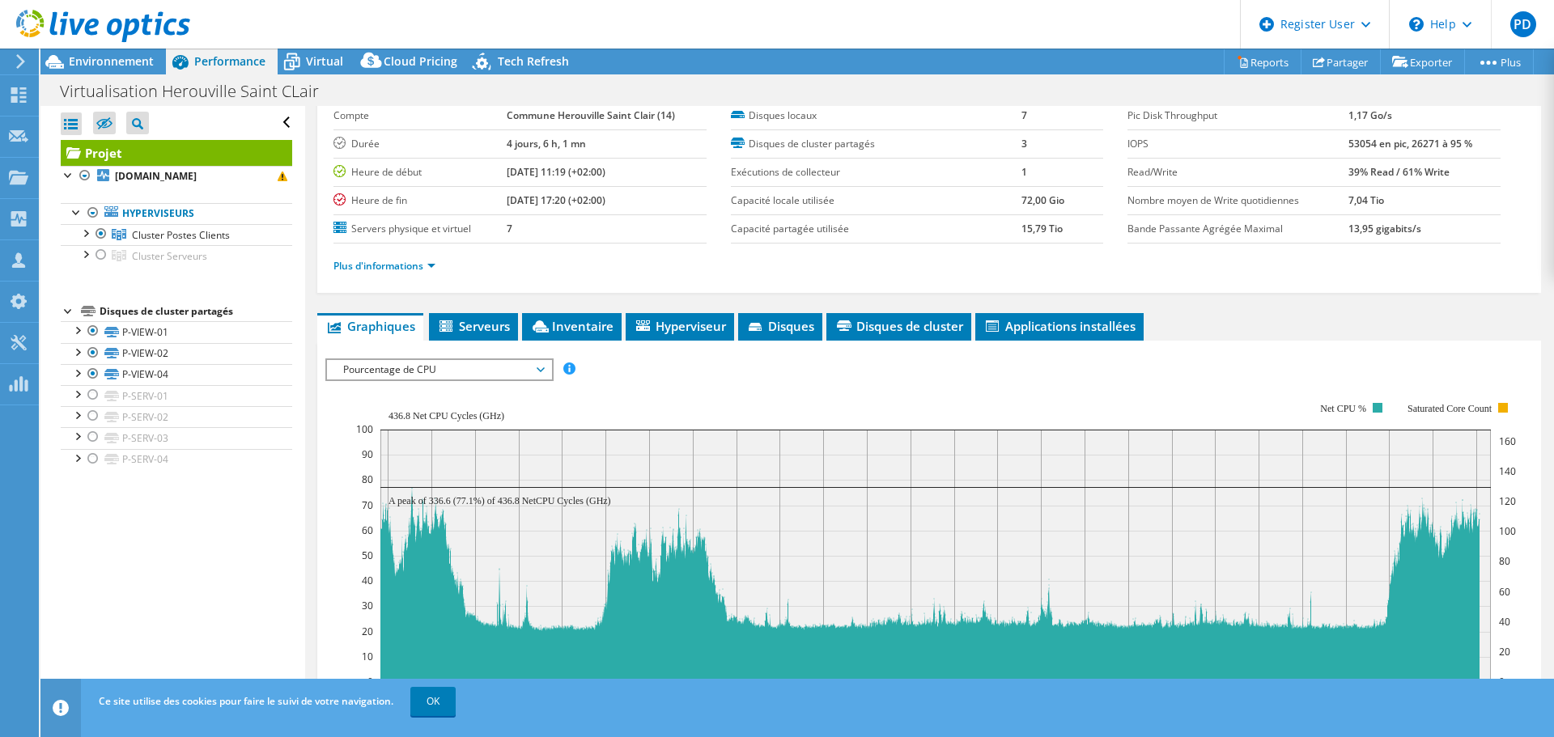
click at [481, 373] on span "Pourcentage de CPU" at bounding box center [439, 369] width 208 height 19
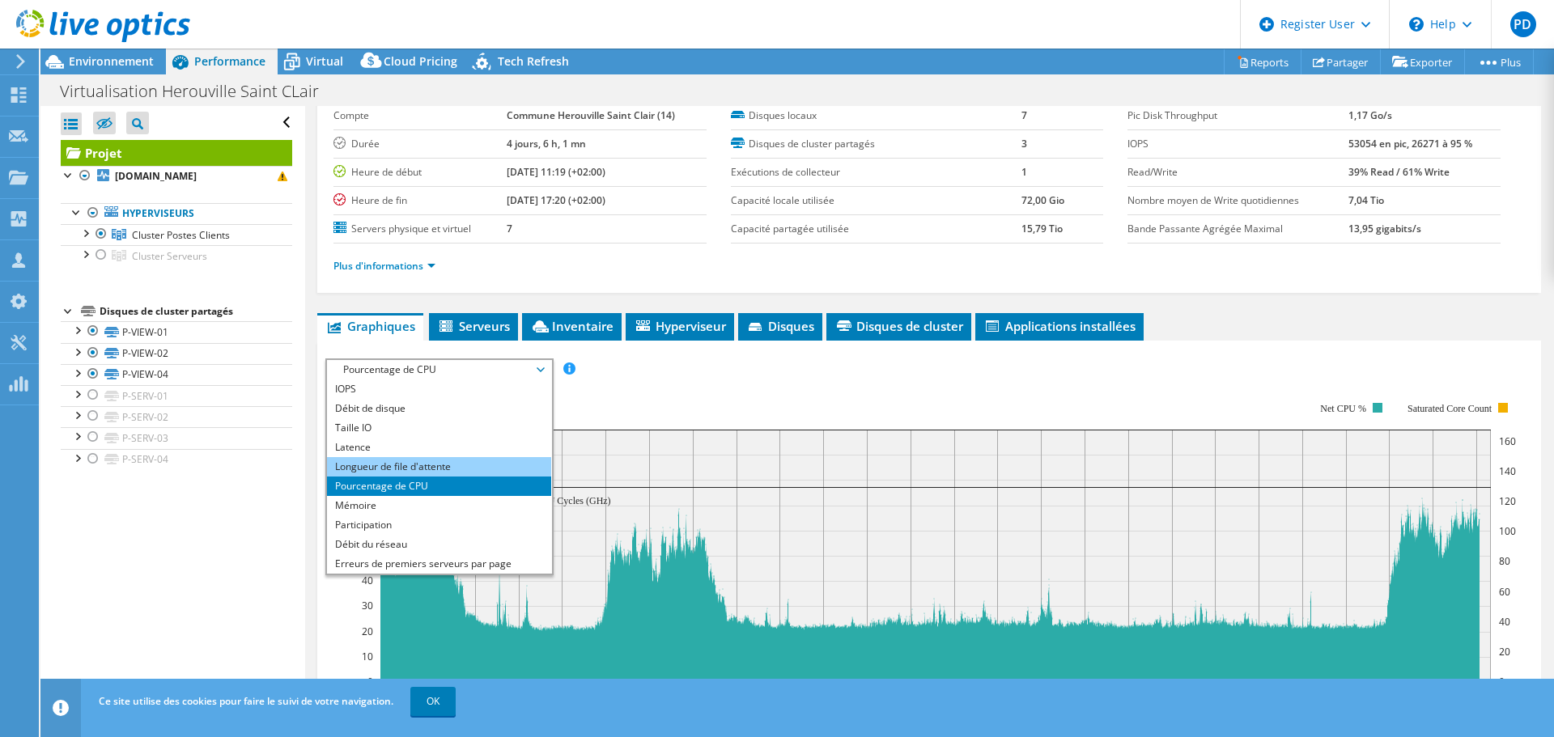
click at [414, 469] on li "Longueur de file d'attente" at bounding box center [439, 466] width 224 height 19
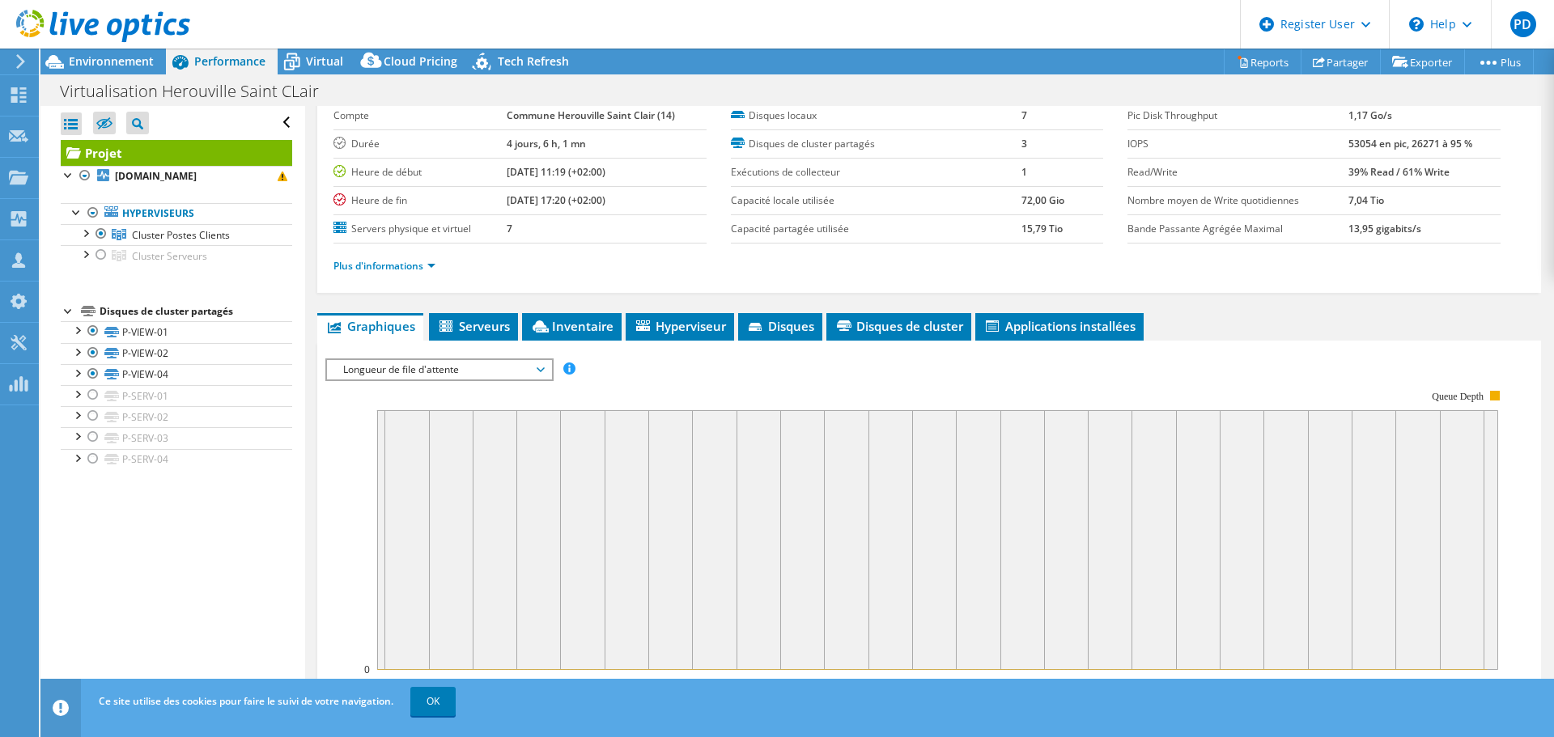
click at [490, 371] on span "Longueur de file d'attente" at bounding box center [439, 369] width 208 height 19
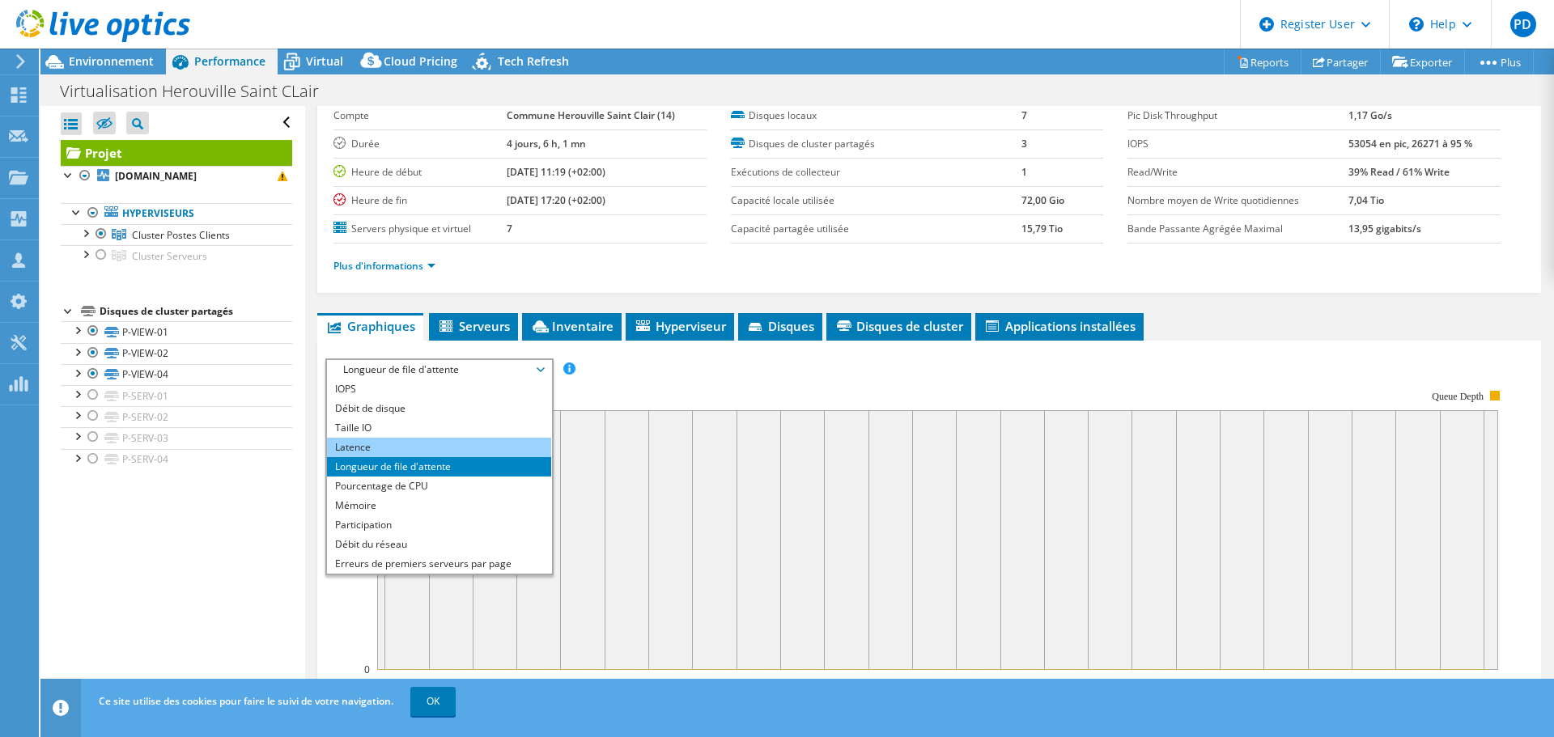
click at [446, 450] on li "Latence" at bounding box center [439, 447] width 224 height 19
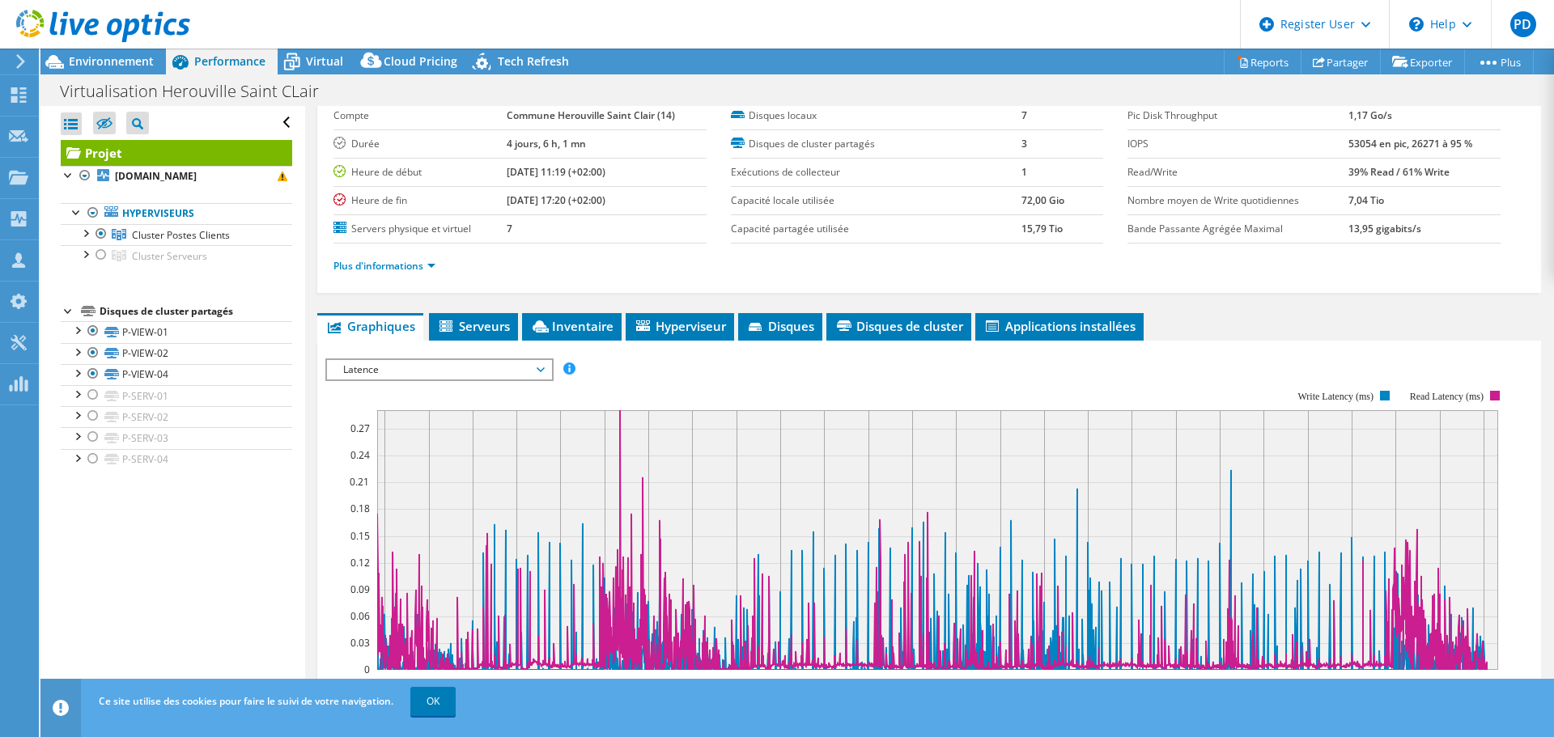
scroll to position [0, 0]
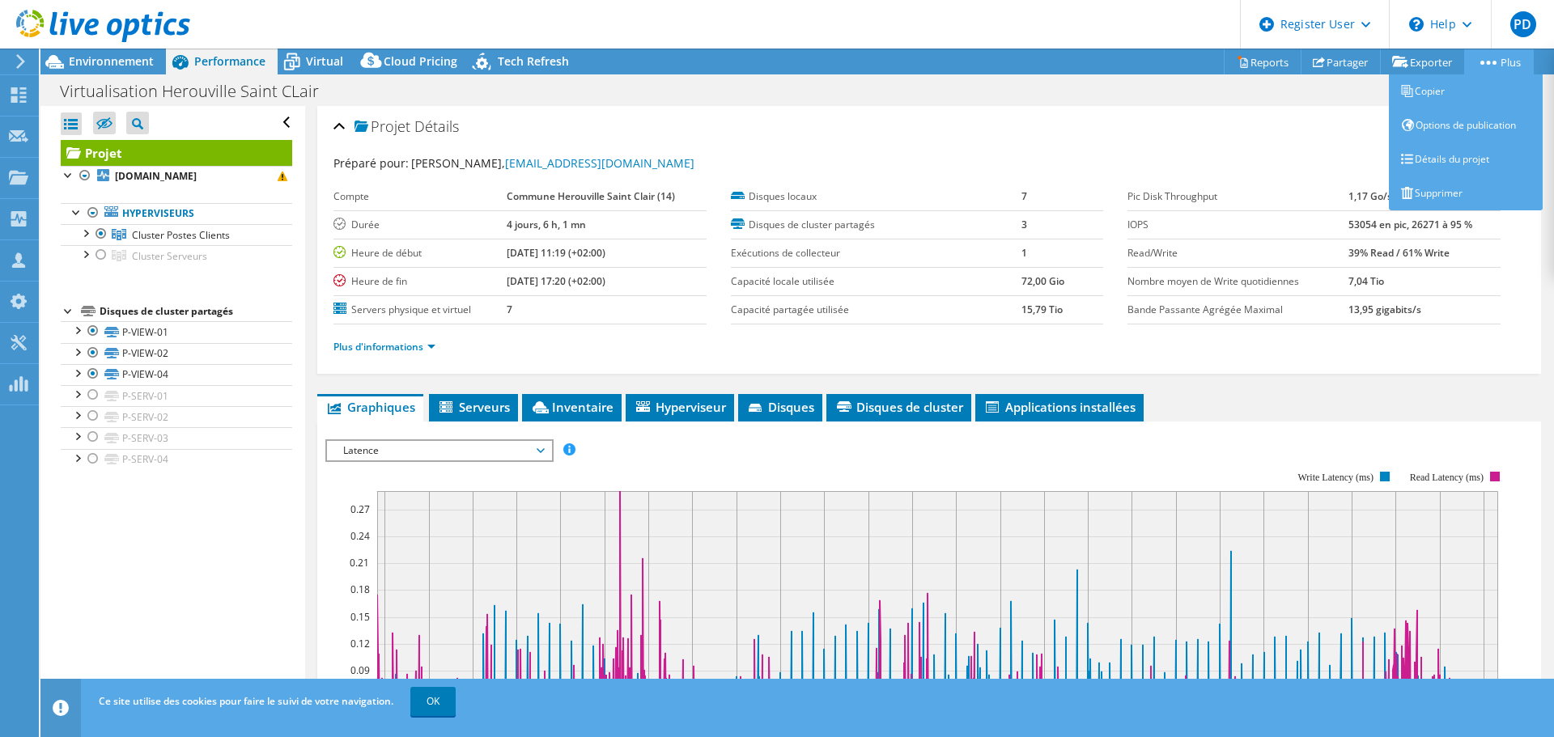
click at [1487, 61] on circle at bounding box center [1489, 63] width 4 height 4
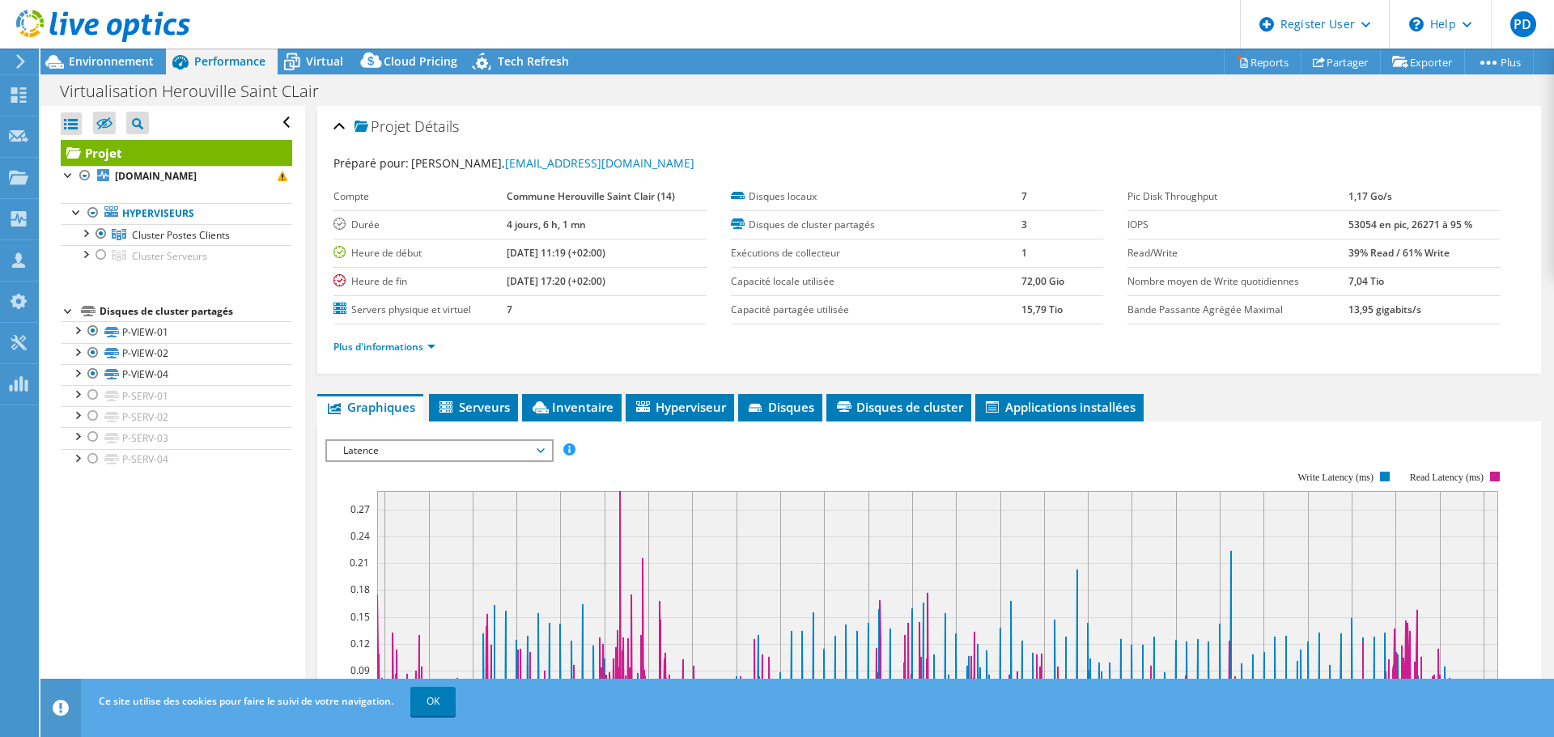
click at [1347, 93] on div "Virtualisation Herouville Saint CLair Imprimer" at bounding box center [796, 91] width 1513 height 30
click at [317, 62] on span "Virtual" at bounding box center [324, 60] width 37 height 15
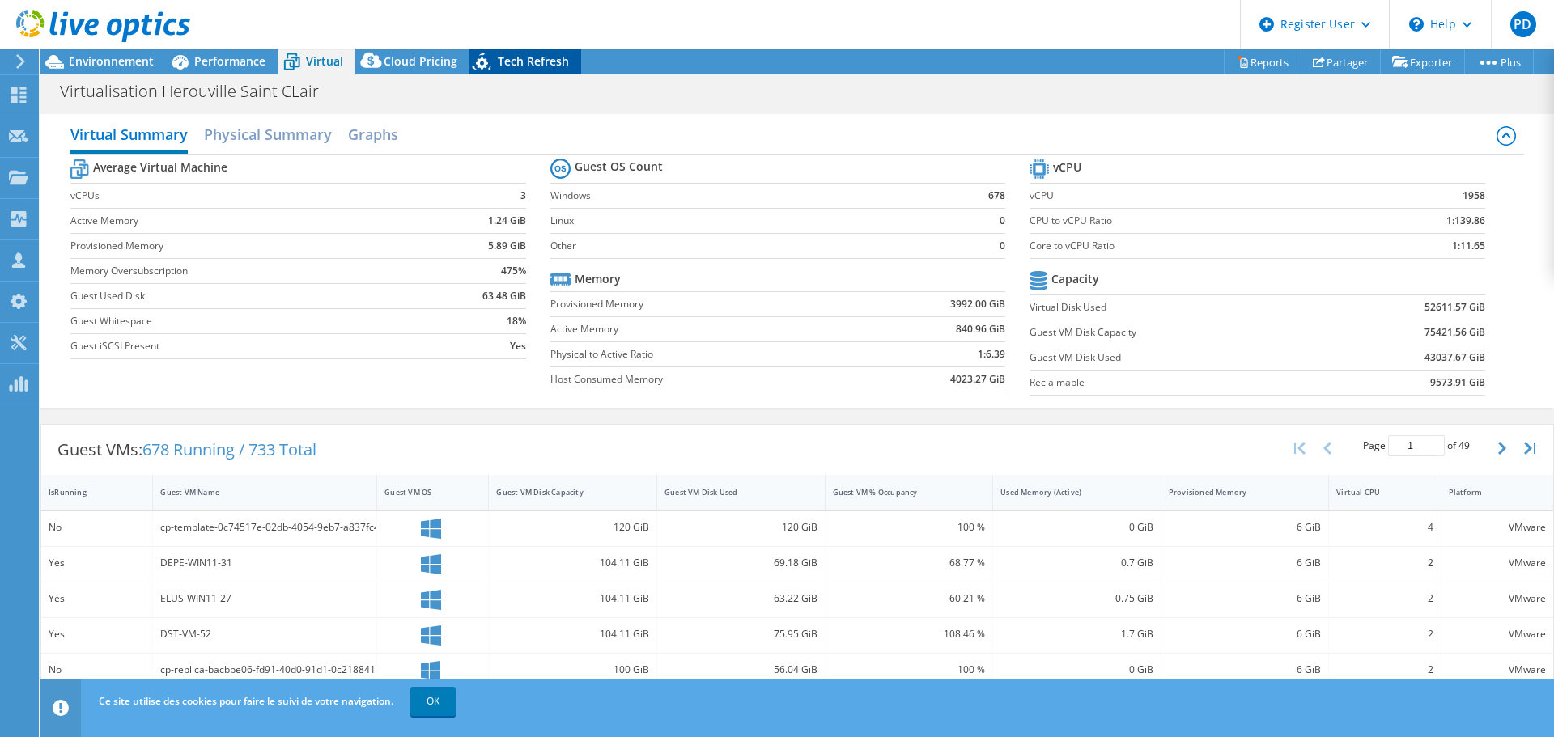
click at [542, 66] on span "Tech Refresh" at bounding box center [533, 60] width 71 height 15
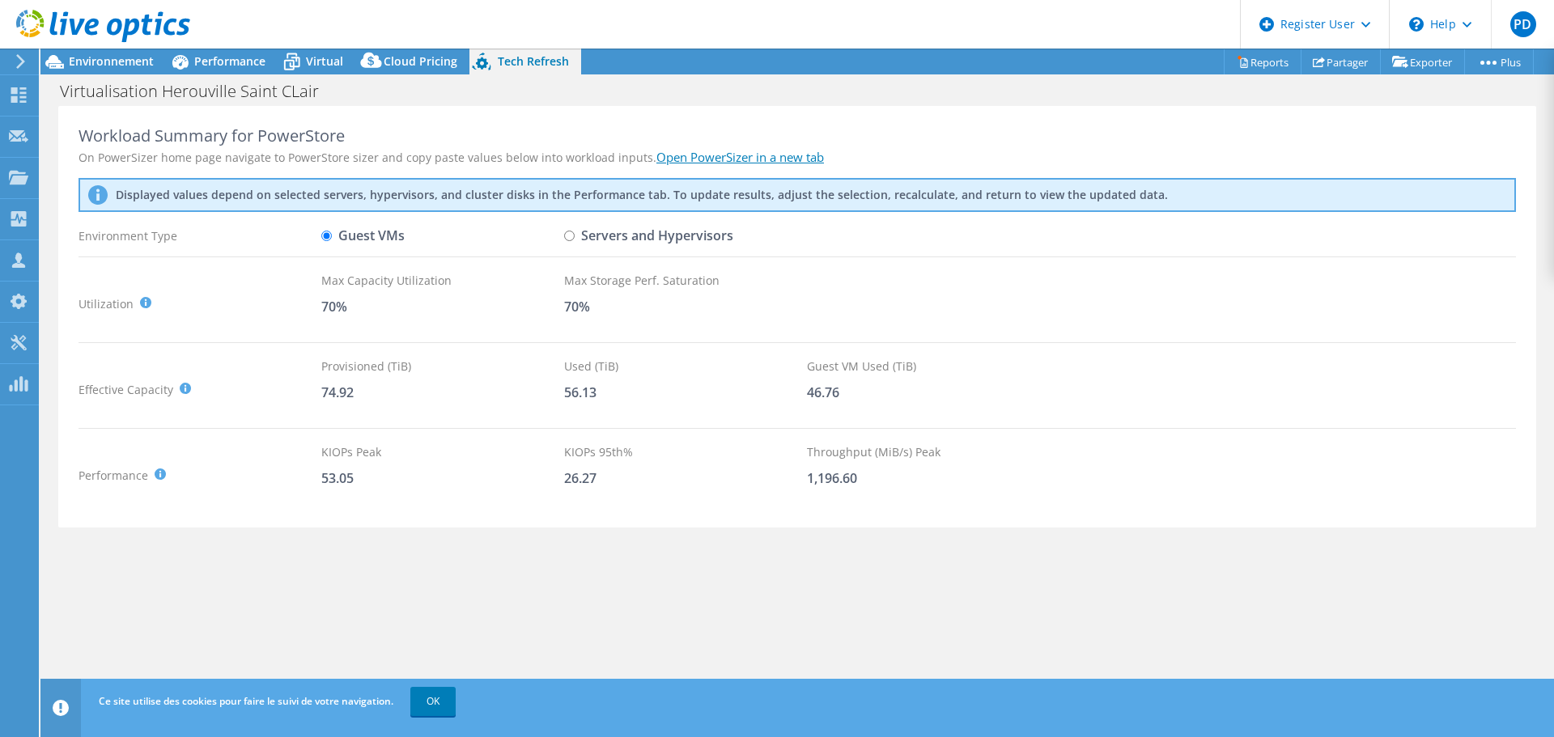
scroll to position [74, 0]
click at [711, 157] on link "Open PowerSizer in a new tab" at bounding box center [740, 157] width 168 height 16
click at [241, 64] on span "Performance" at bounding box center [229, 60] width 71 height 15
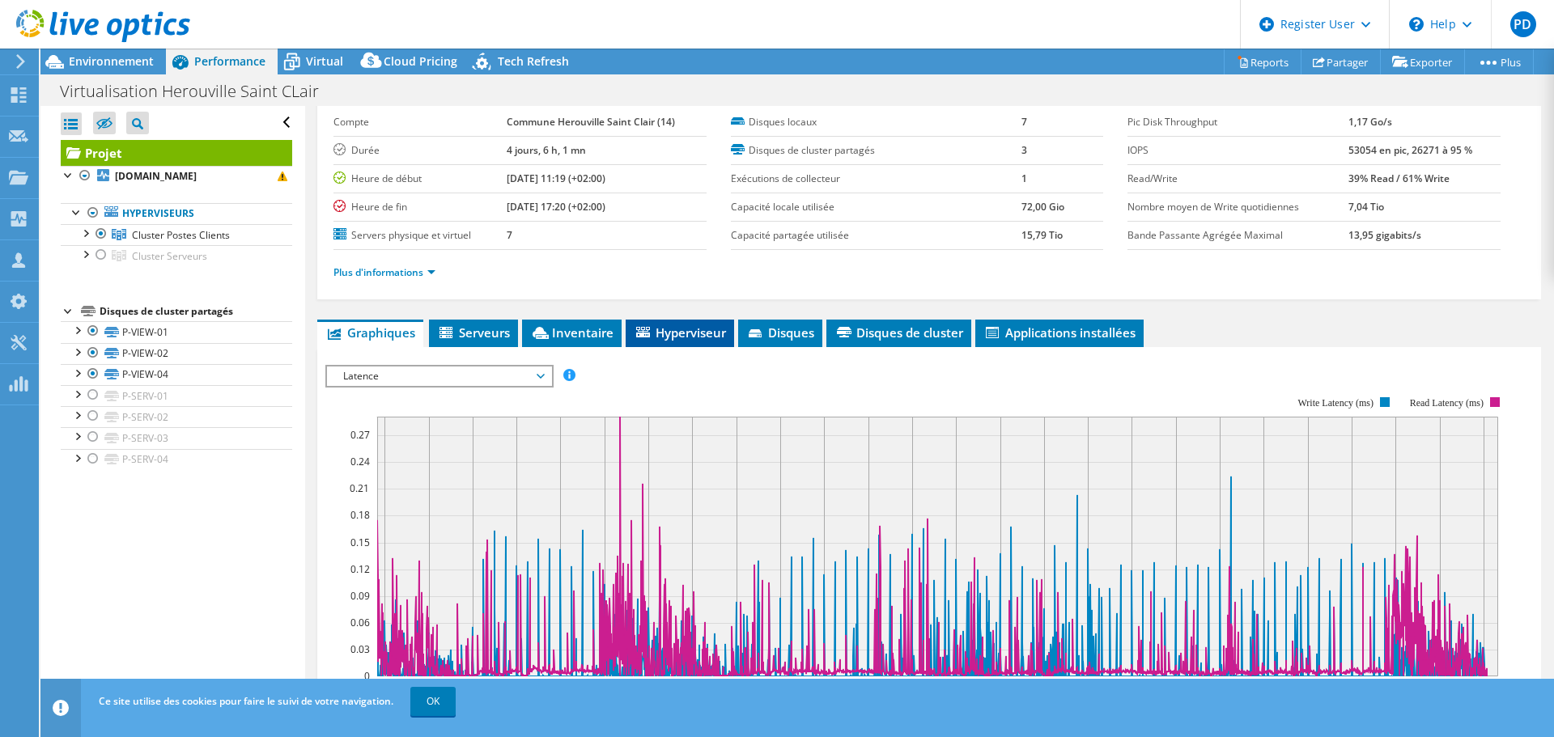
click at [693, 333] on span "Hyperviseur" at bounding box center [680, 333] width 92 height 16
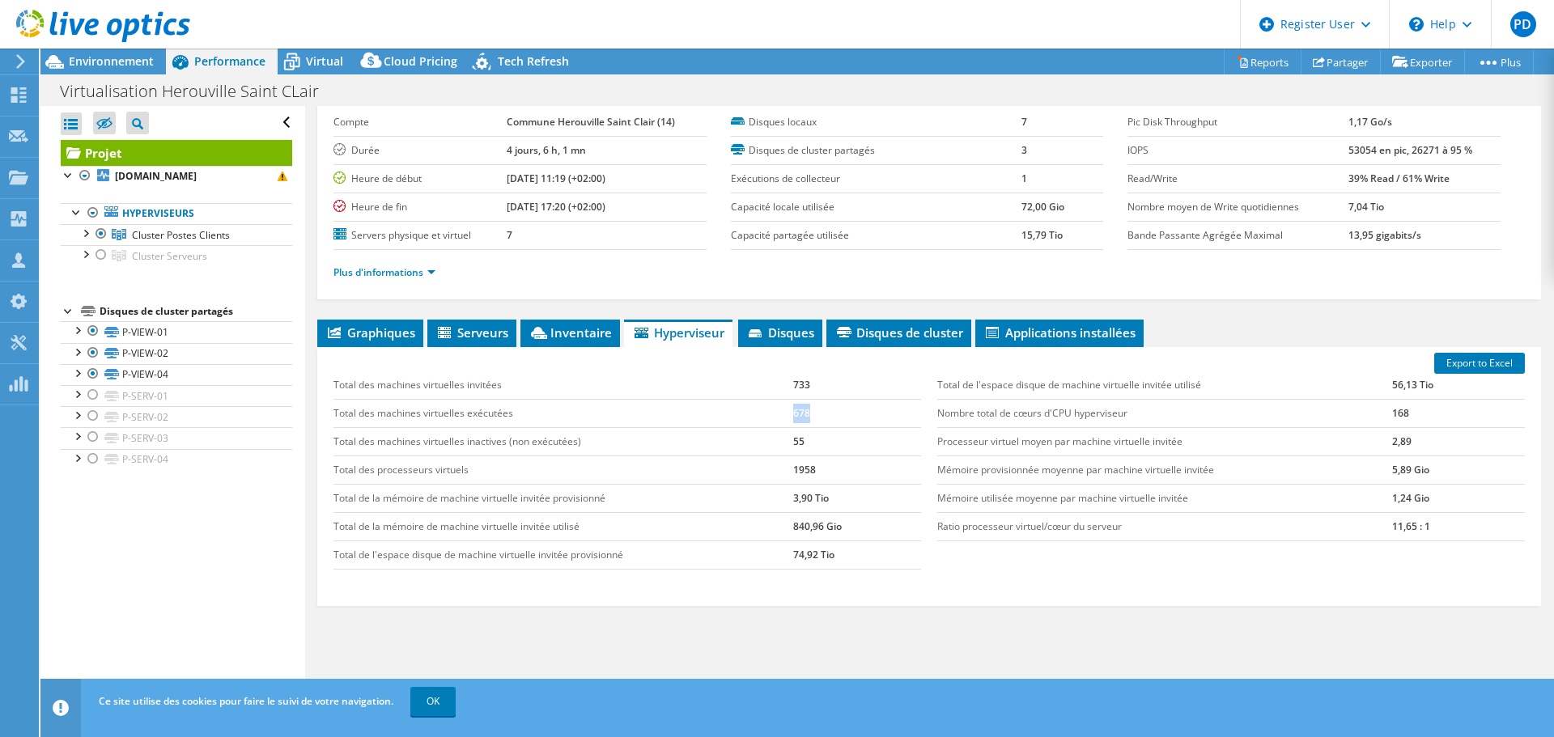
drag, startPoint x: 837, startPoint y: 410, endPoint x: 770, endPoint y: 407, distance: 67.3
click at [771, 407] on tr "Total des machines virtuelles exécutées 678" at bounding box center [627, 413] width 588 height 28
click at [479, 337] on span "Serveurs" at bounding box center [471, 333] width 73 height 16
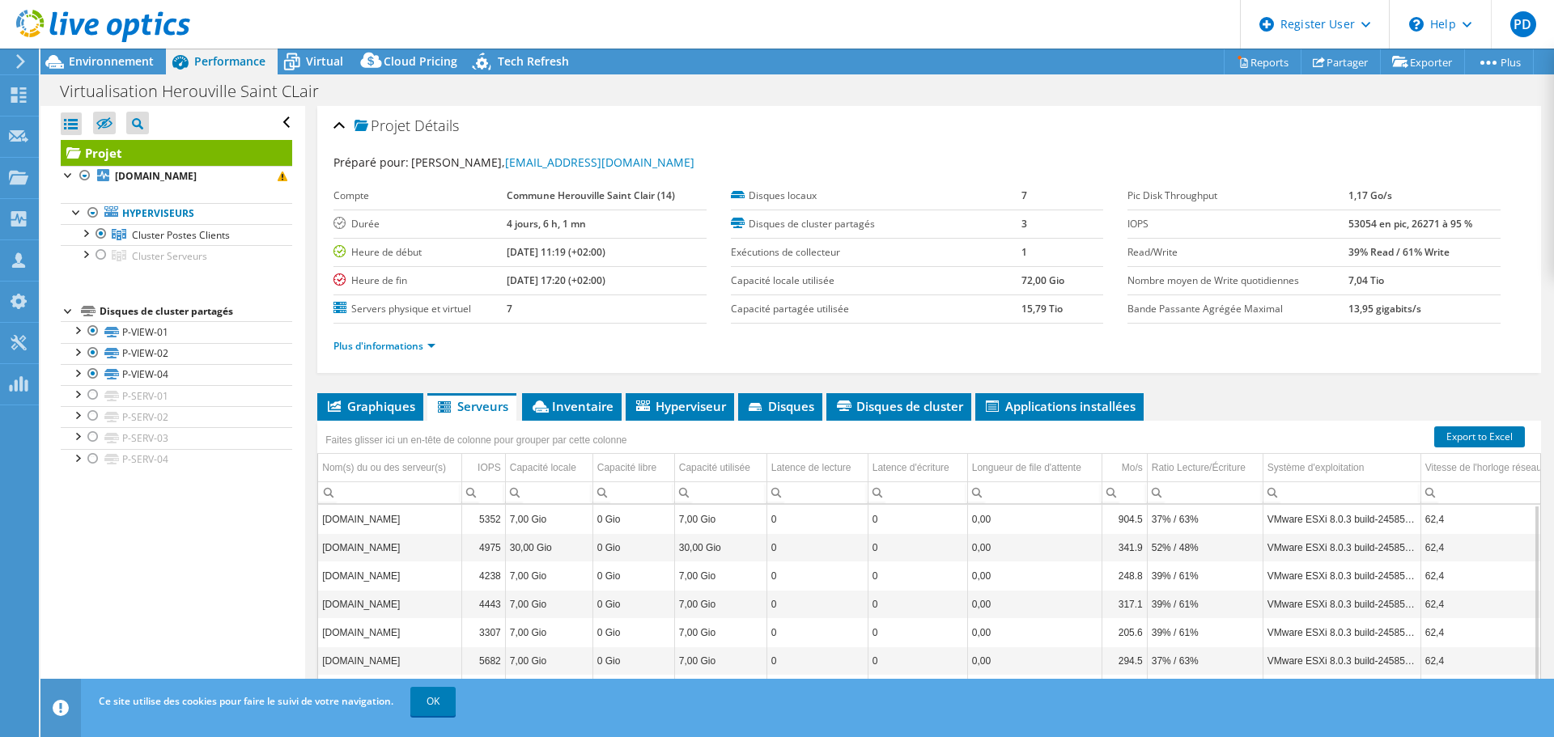
scroll to position [0, 0]
click at [367, 394] on li "Graphiques" at bounding box center [370, 408] width 106 height 28
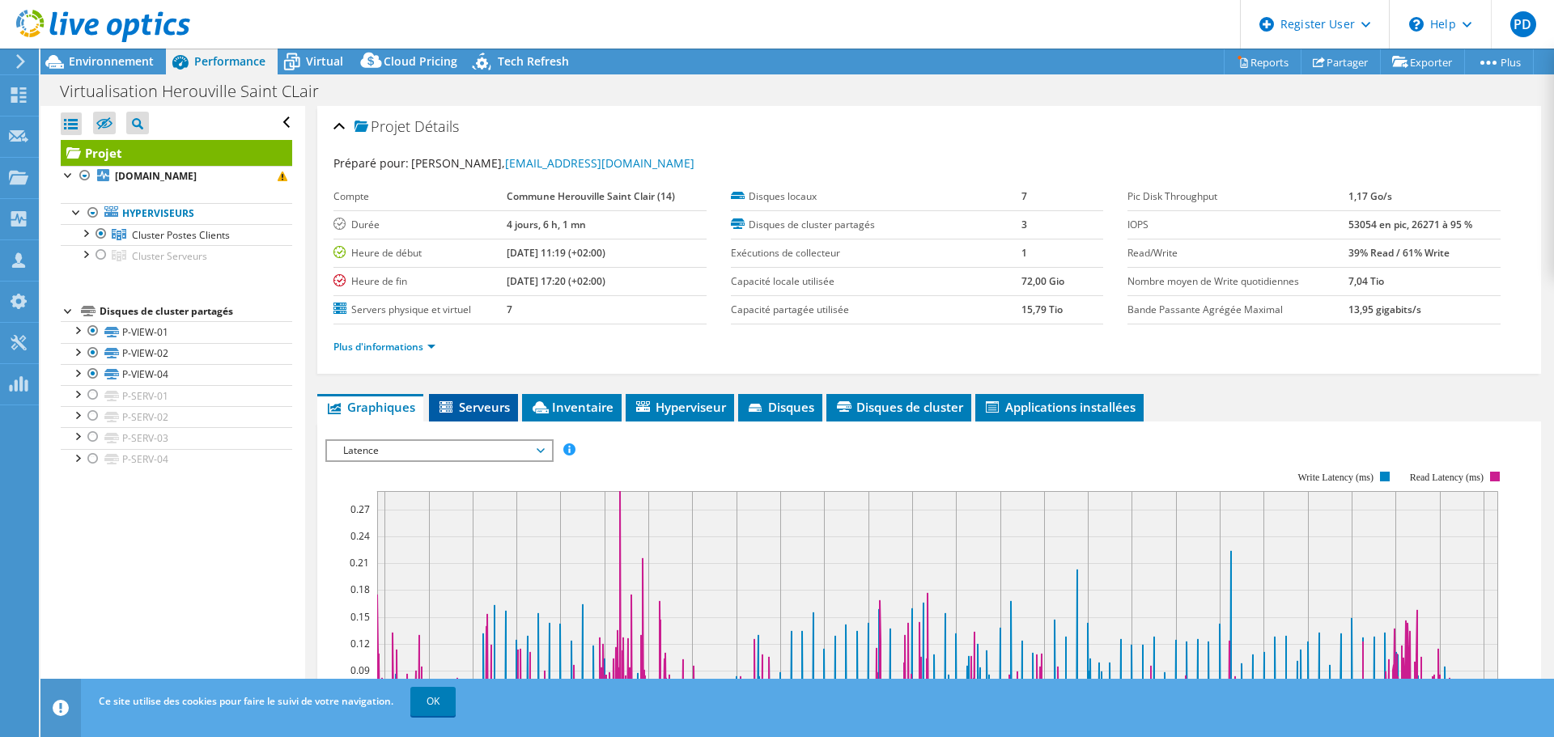
click at [516, 404] on li "Serveurs" at bounding box center [473, 408] width 89 height 28
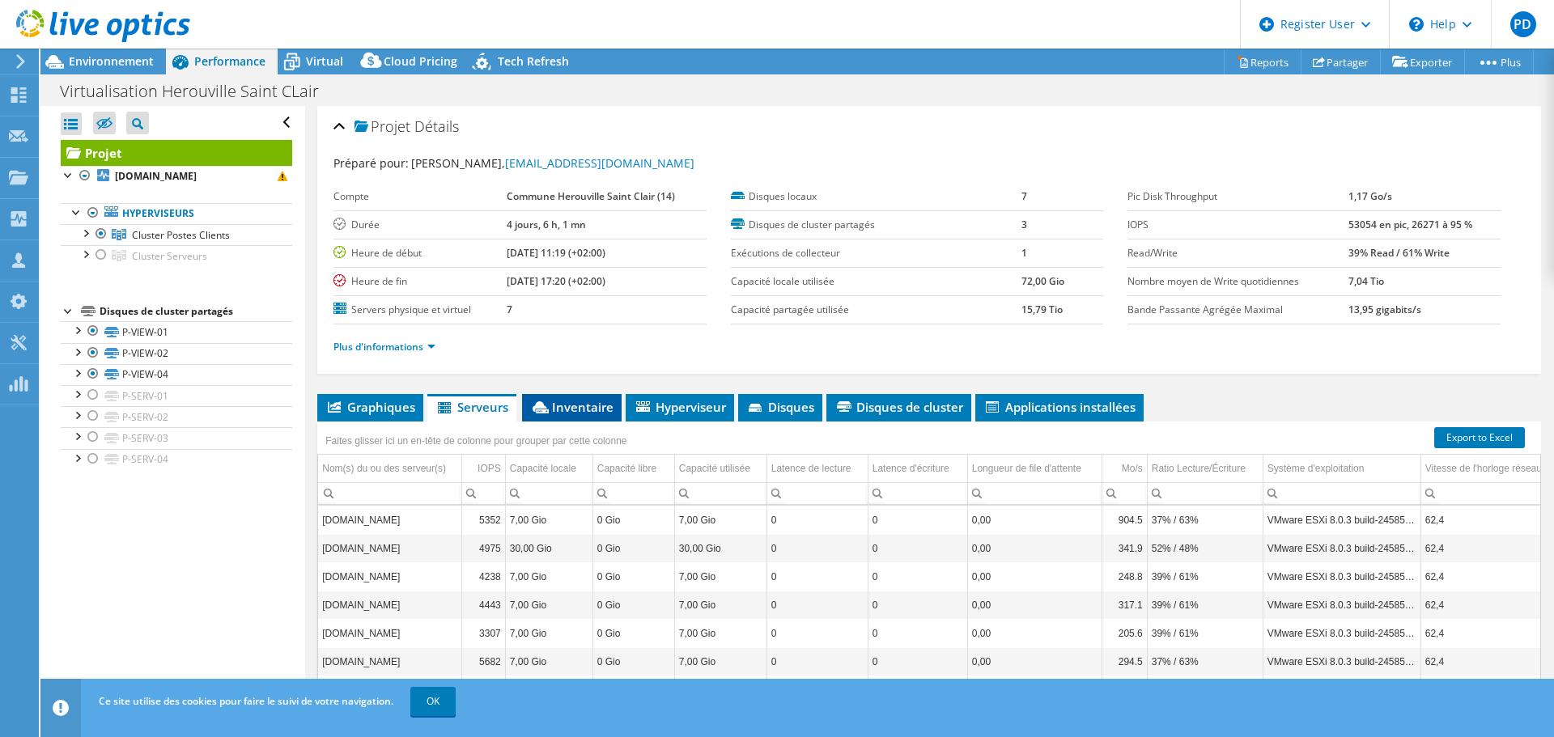
click at [593, 410] on span "Inventaire" at bounding box center [571, 407] width 83 height 16
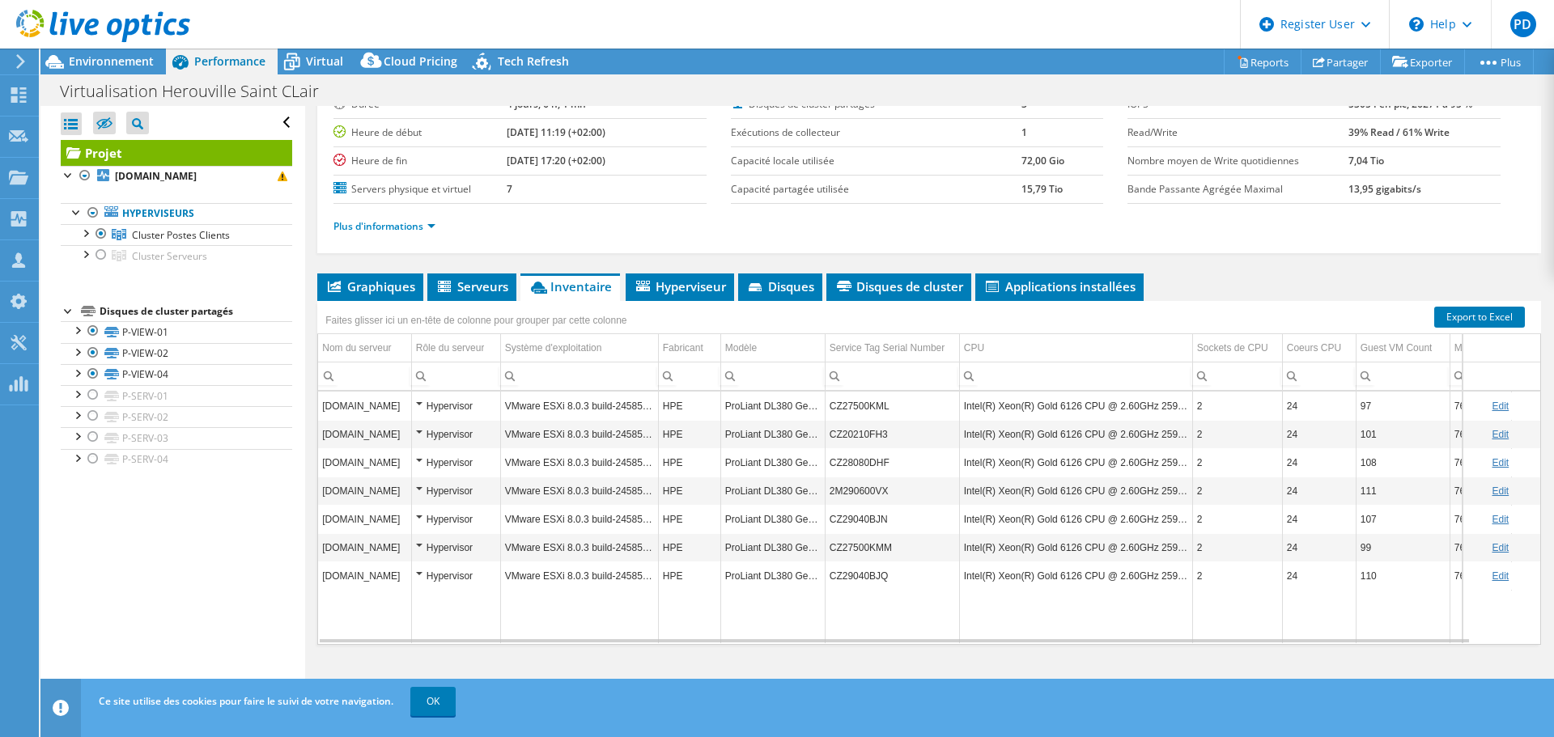
scroll to position [121, 0]
click at [1155, 575] on td "Intel(R) Xeon(R) Gold 6126 CPU @ 2.60GHz 259 GHz" at bounding box center [1075, 575] width 233 height 28
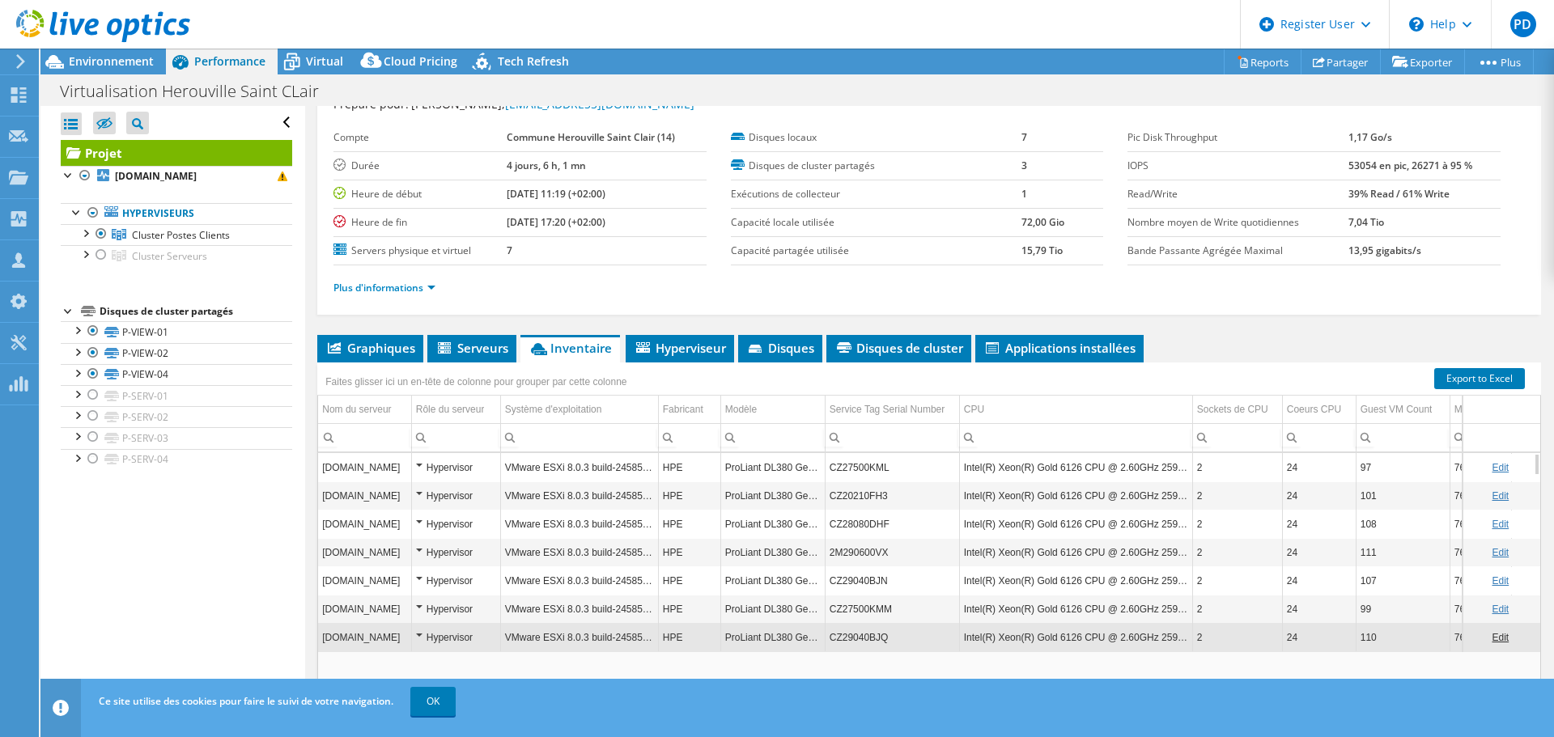
scroll to position [0, 0]
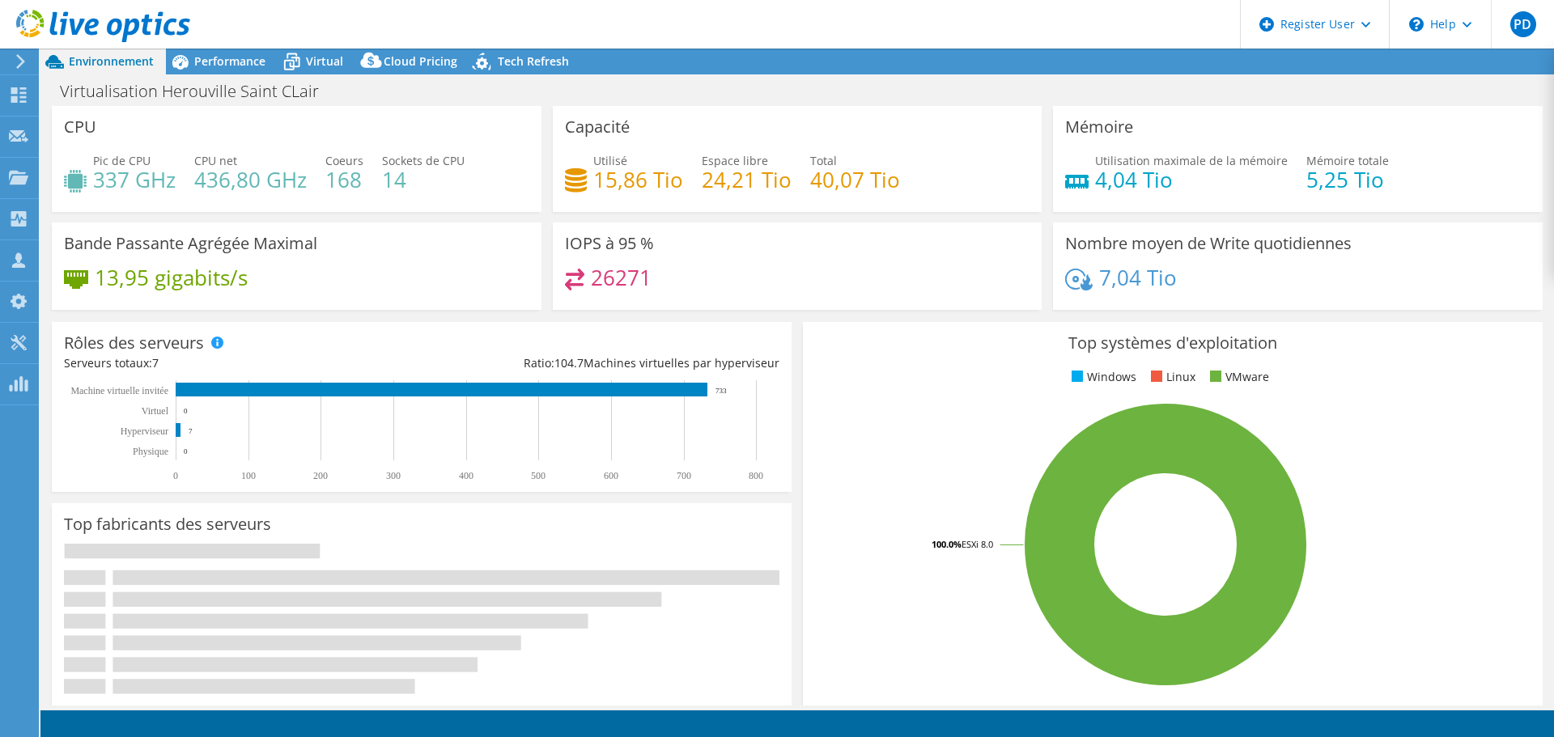
select select "USD"
